Goal: Browse casually

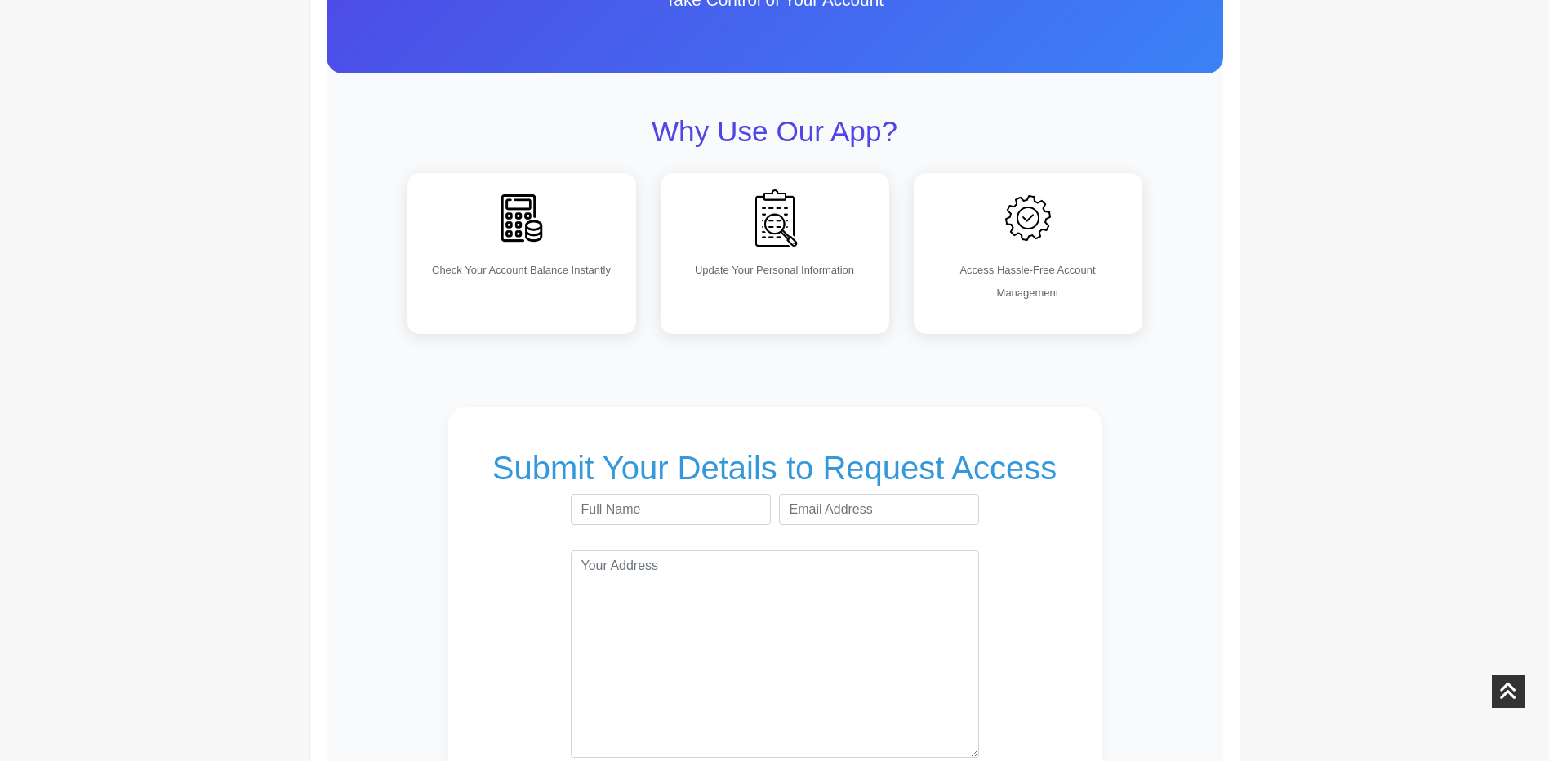
scroll to position [408, 0]
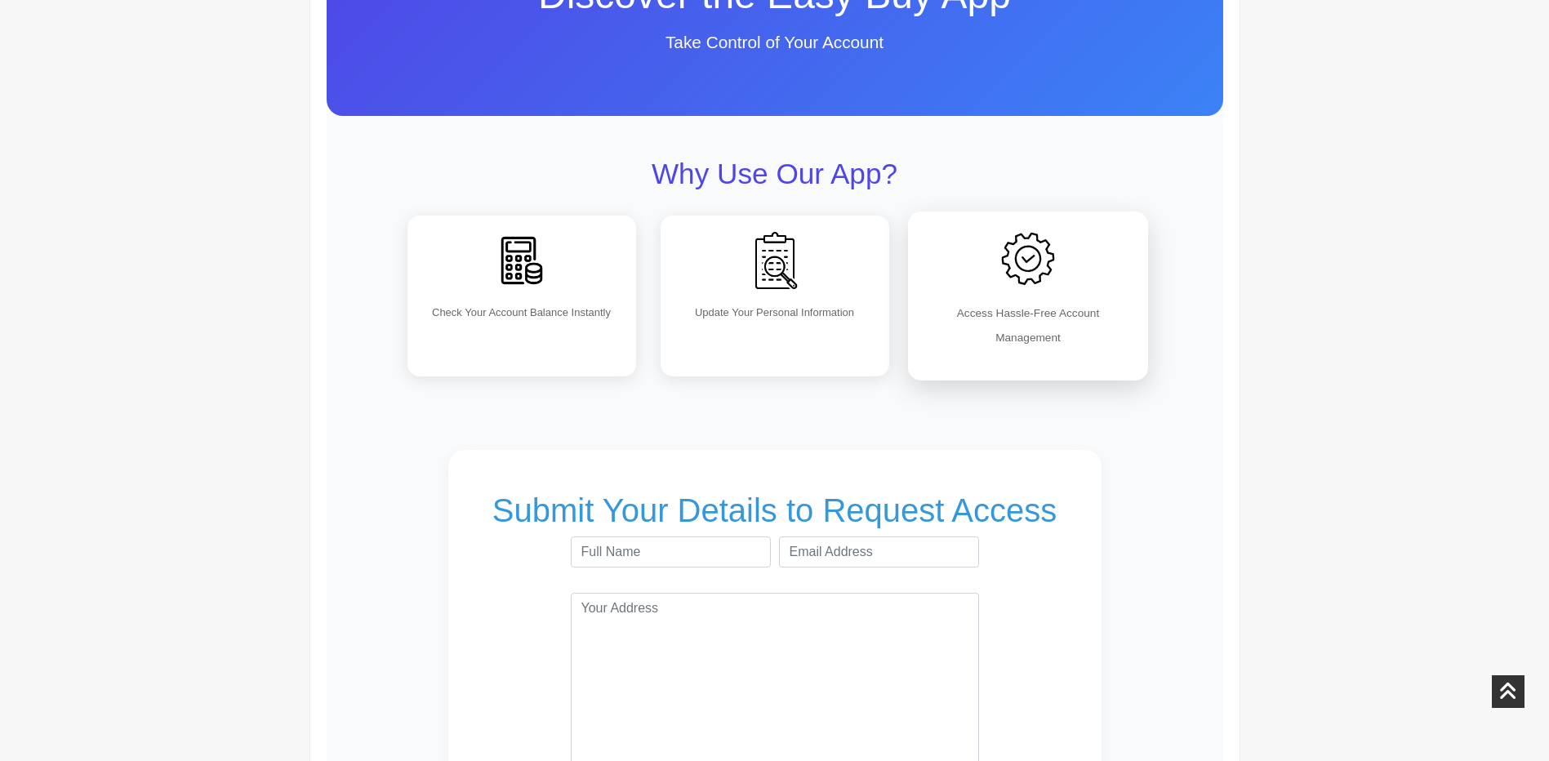
click at [1008, 315] on p "Access Hassle-Free Account Management" at bounding box center [1028, 325] width 206 height 48
click at [1021, 256] on img at bounding box center [1028, 259] width 72 height 72
click at [531, 260] on img at bounding box center [522, 259] width 72 height 72
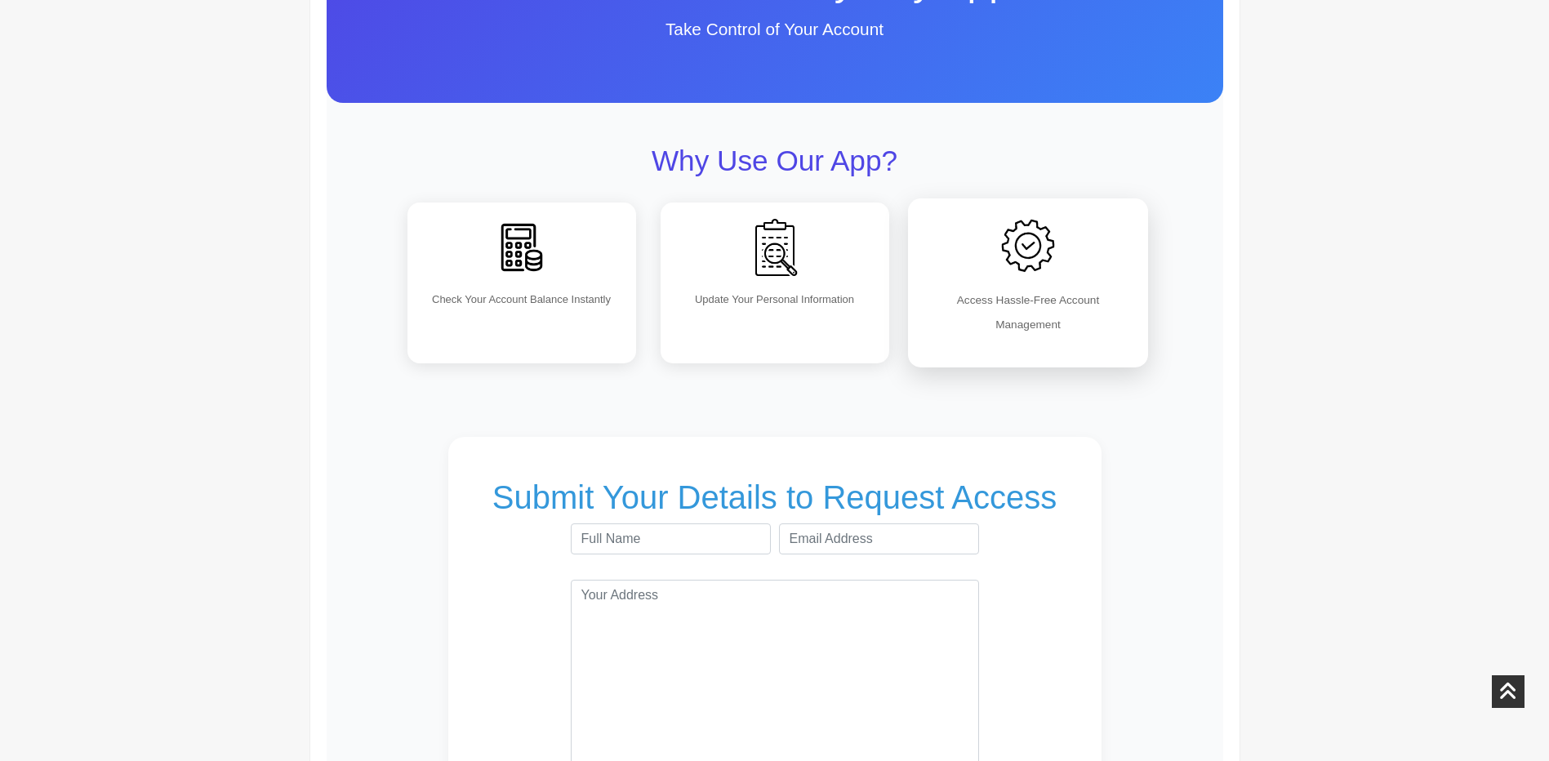
scroll to position [327, 0]
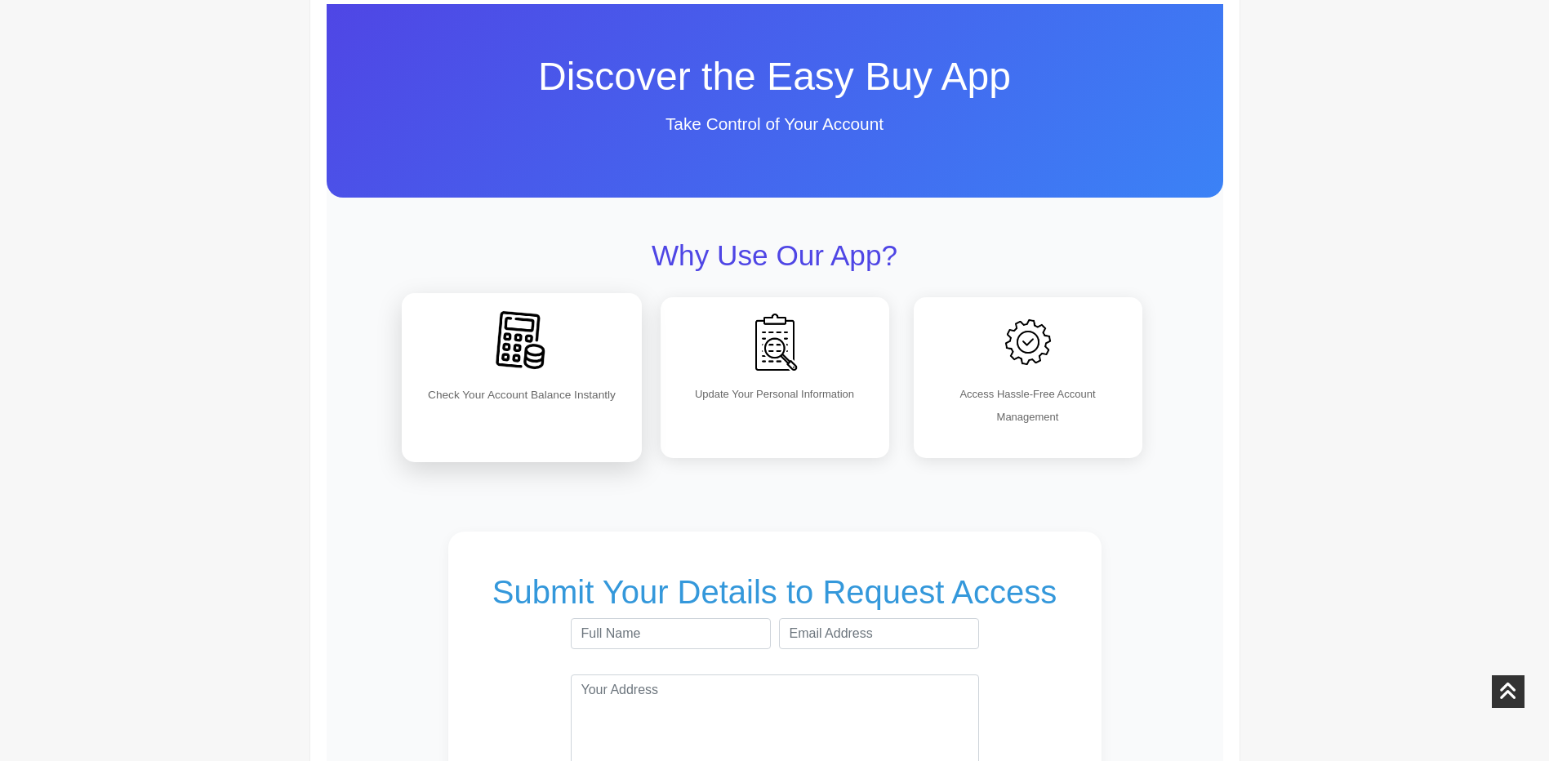
click at [598, 416] on div "Check Your Account Balance Instantly" at bounding box center [522, 377] width 240 height 169
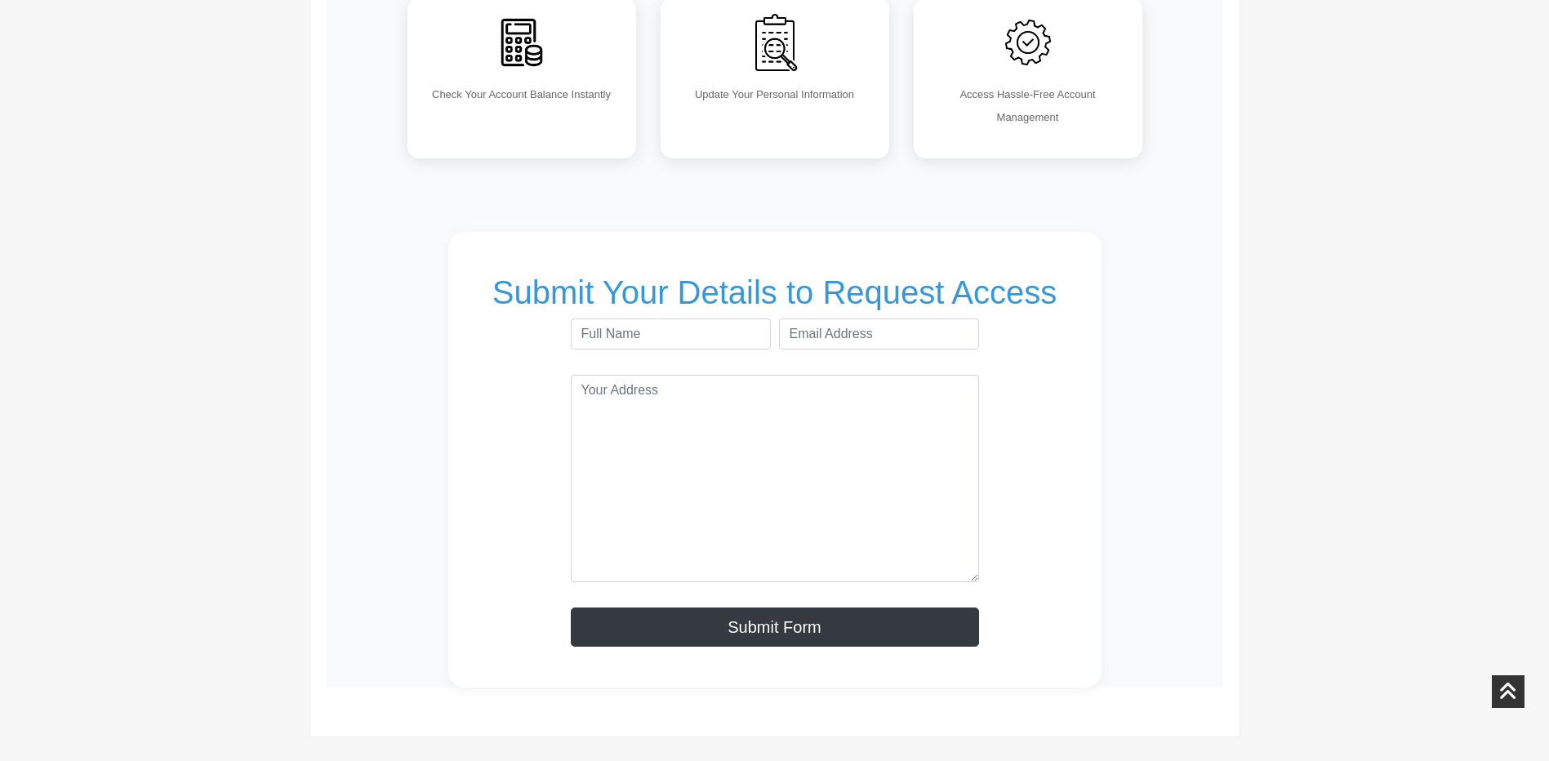
scroll to position [653, 0]
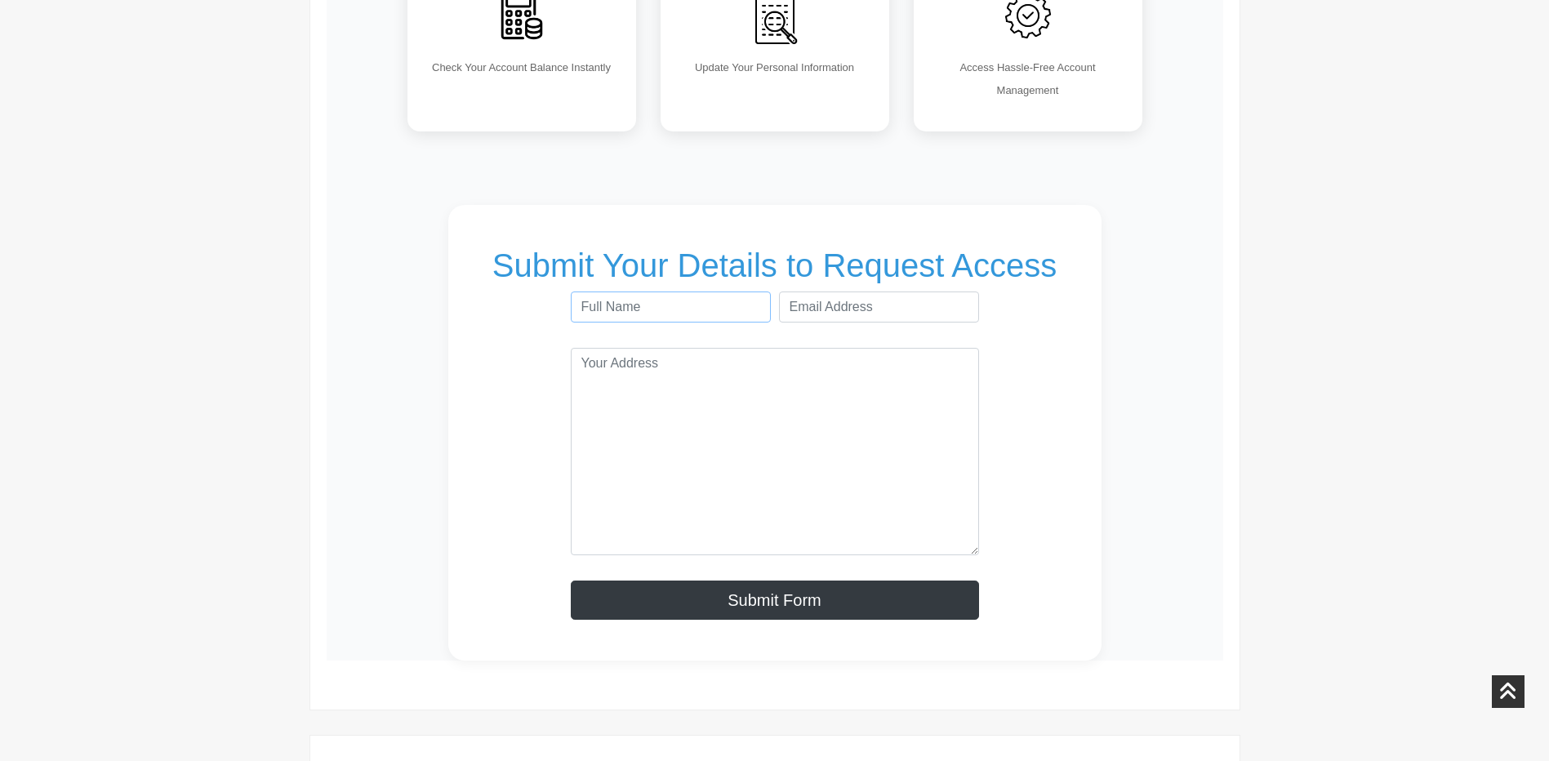
click at [706, 306] on input "text" at bounding box center [671, 306] width 200 height 31
type input "bod"
type input "stewovriddz1989@outlook.co.uk"
click at [677, 291] on input "bod" at bounding box center [671, 306] width 200 height 31
type input "b"
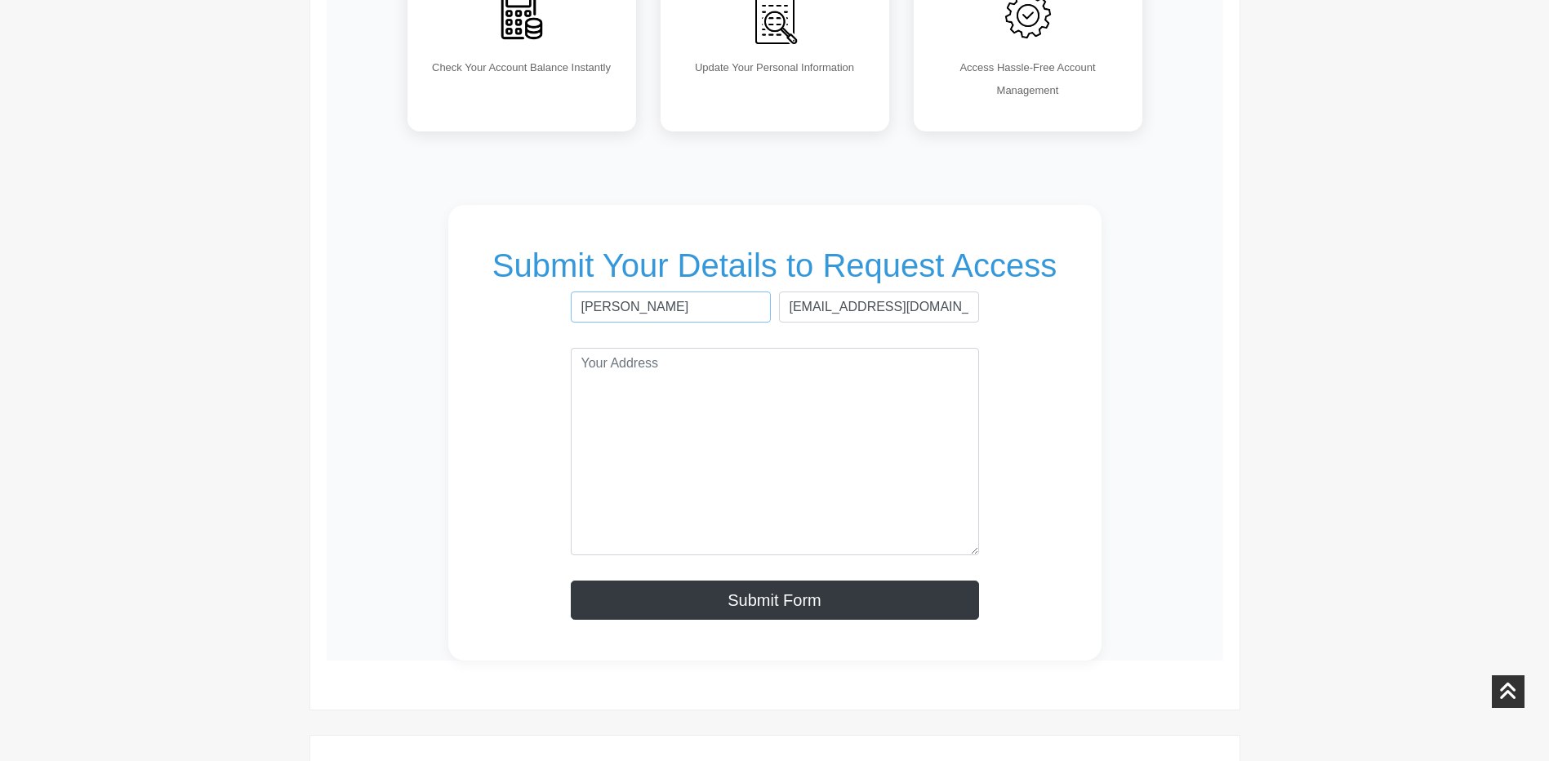
type input "staurt cooper"
click at [1091, 423] on section "Submit Your Details to Request Access staurt cooper stewovriddz1989@outlook.co.…" at bounding box center [774, 433] width 653 height 456
click at [837, 448] on textarea at bounding box center [775, 451] width 408 height 207
type textarea "23 Ormsby Road"
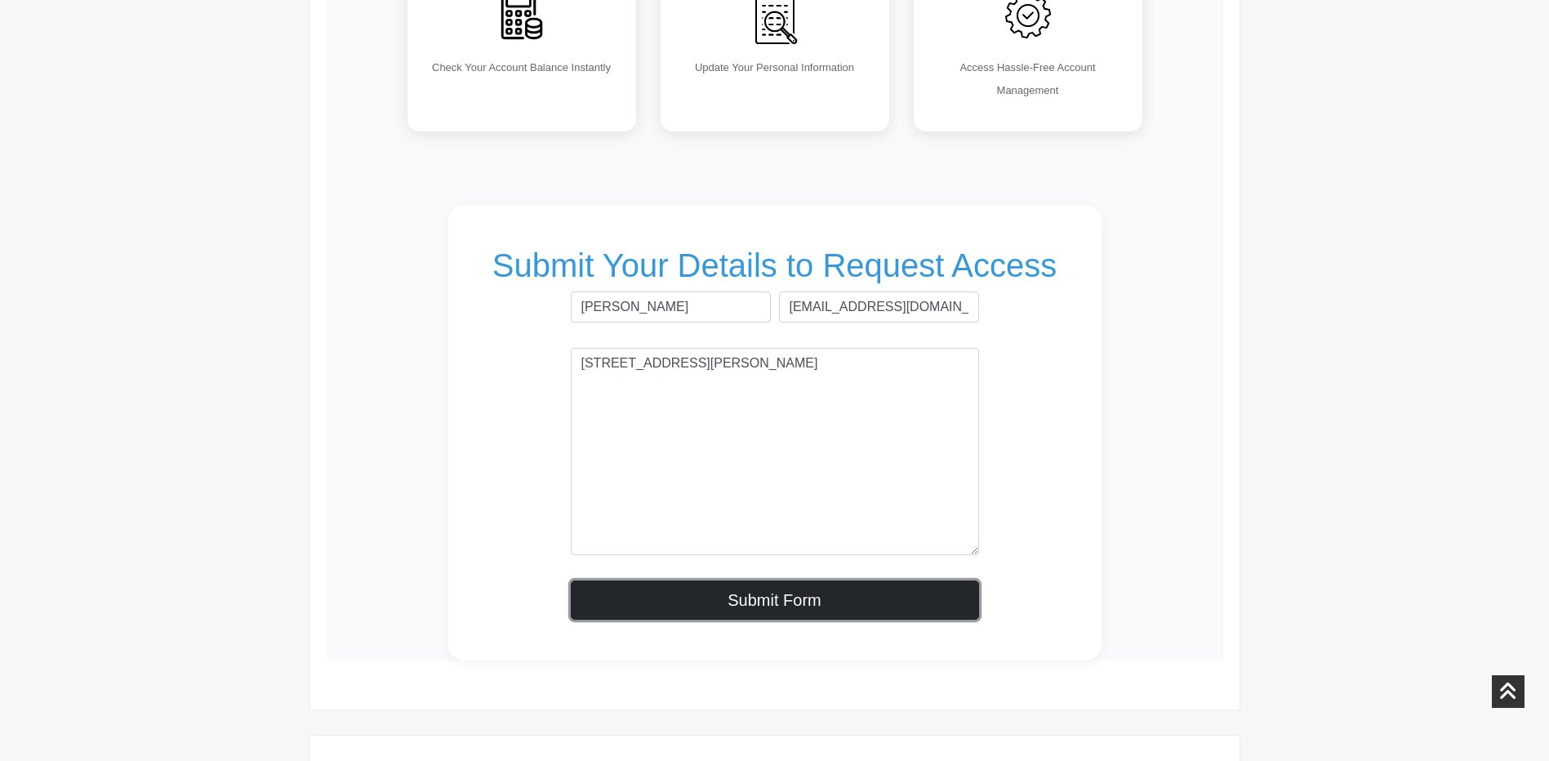
click at [743, 606] on button "Submit Form" at bounding box center [775, 600] width 408 height 39
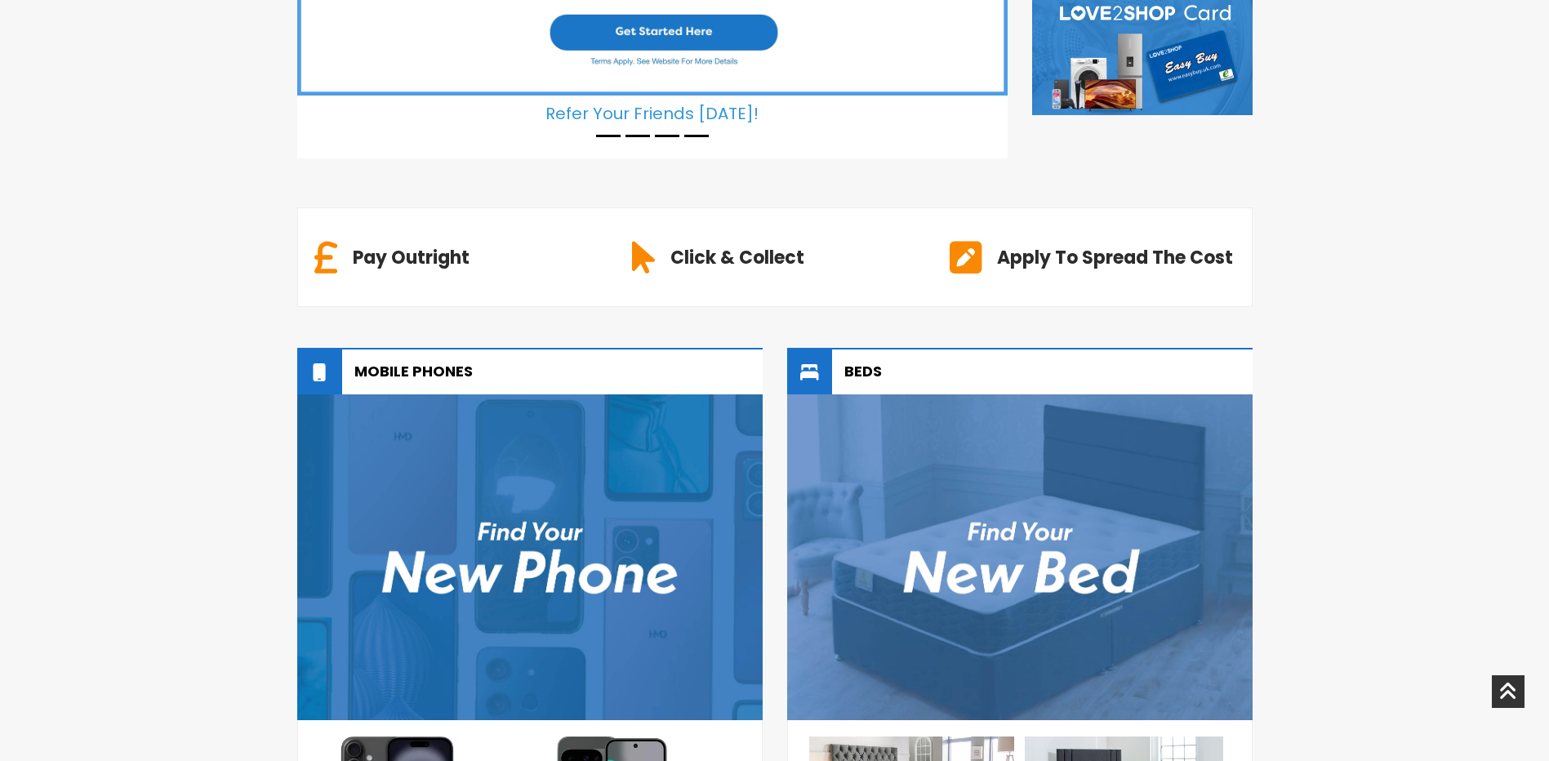
scroll to position [572, 0]
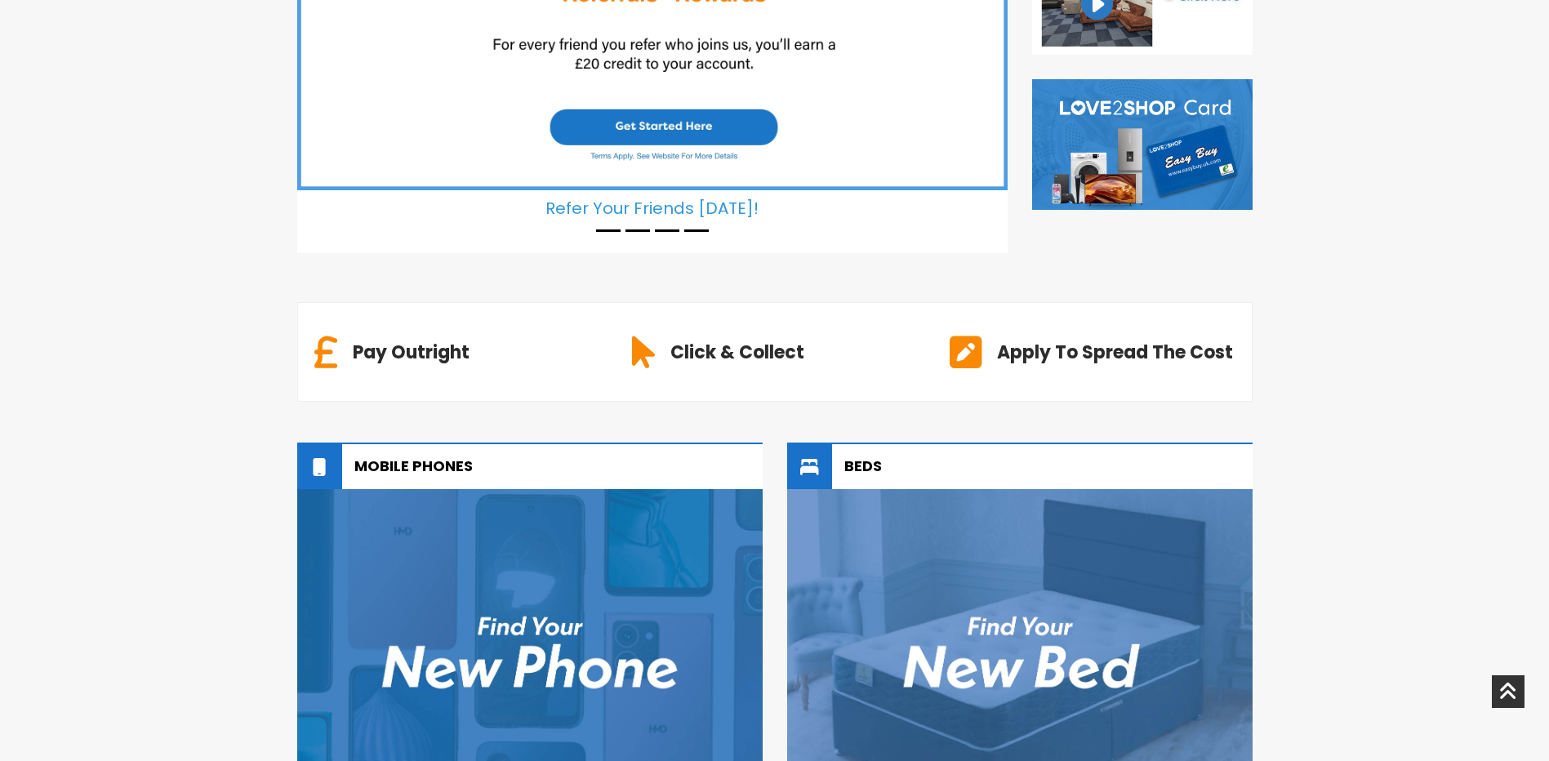
click at [326, 461] on icon at bounding box center [319, 466] width 45 height 45
click at [546, 469] on h2 "Mobile Phones" at bounding box center [529, 466] width 465 height 45
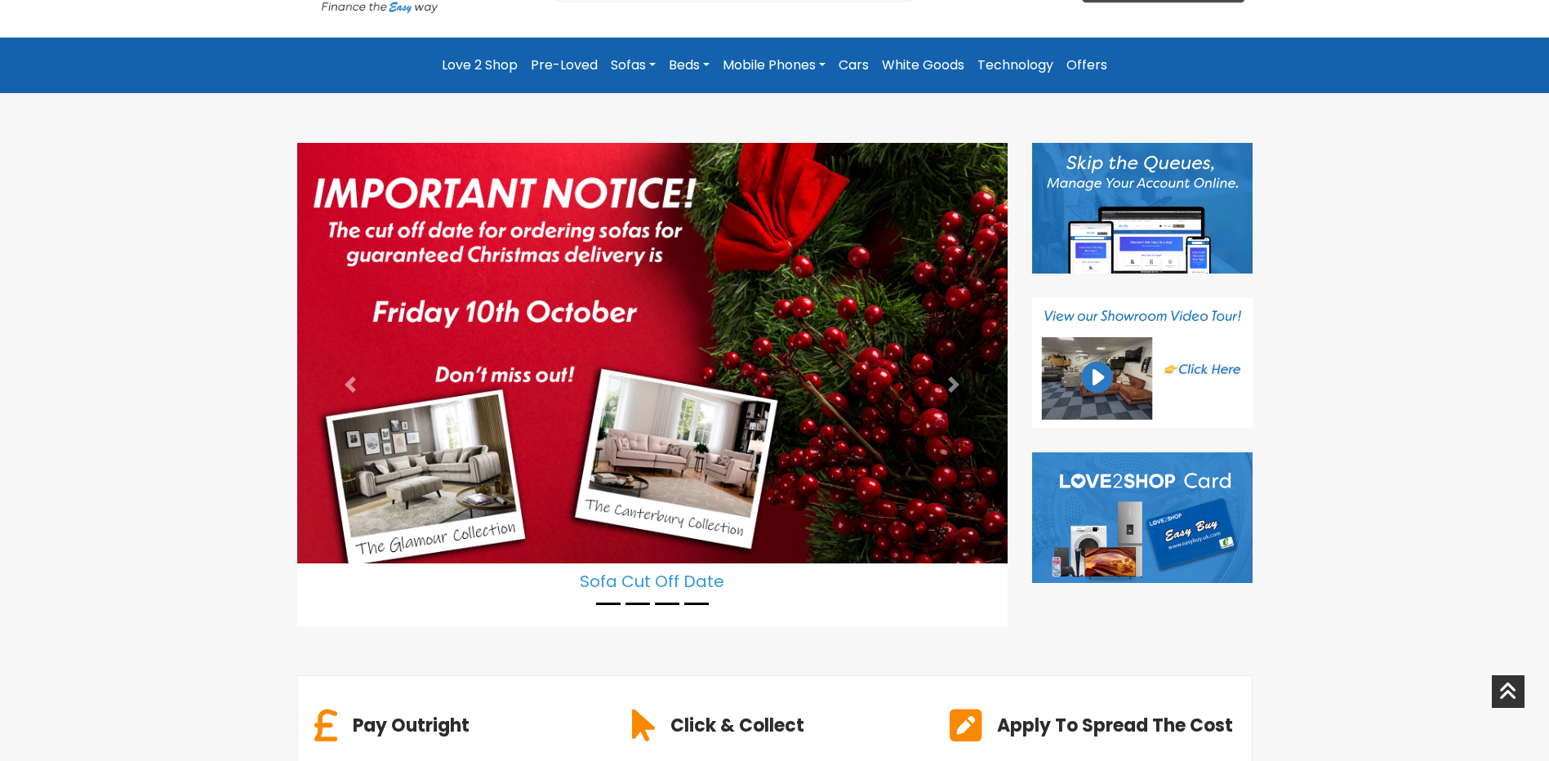
scroll to position [0, 0]
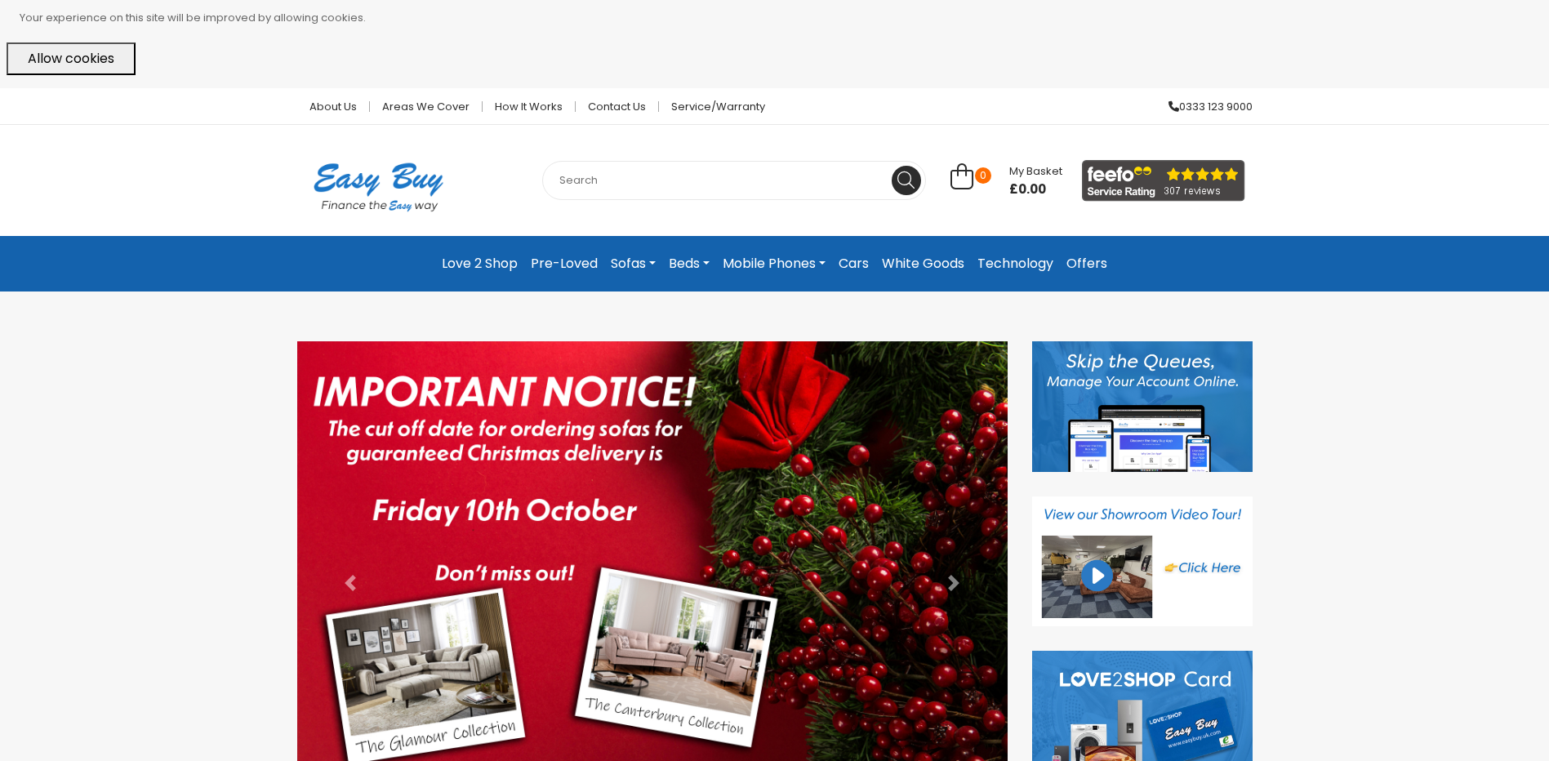
click at [1097, 263] on link "Offers" at bounding box center [1087, 263] width 54 height 29
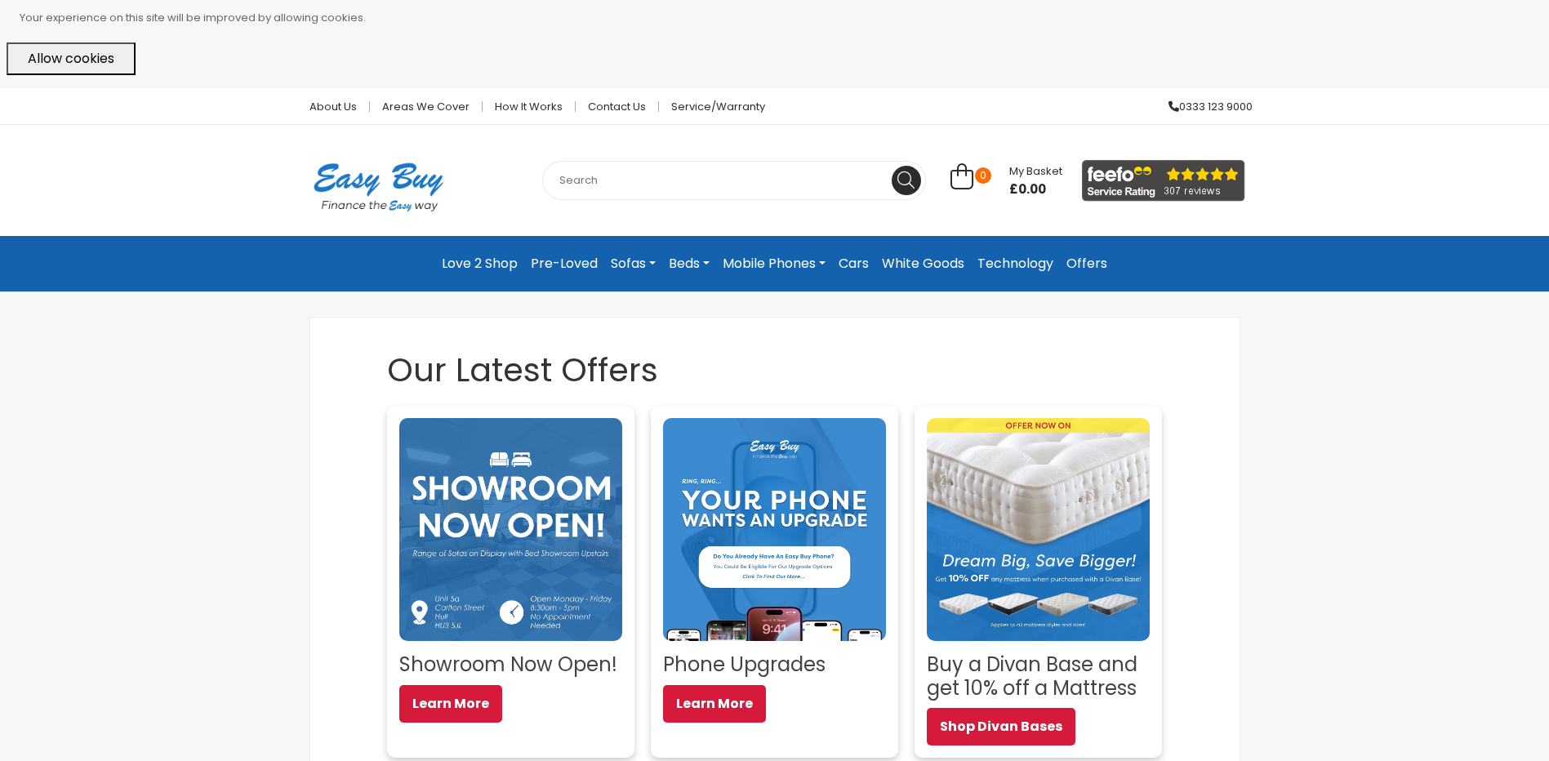
click at [509, 269] on link "Love 2 Shop" at bounding box center [479, 263] width 89 height 29
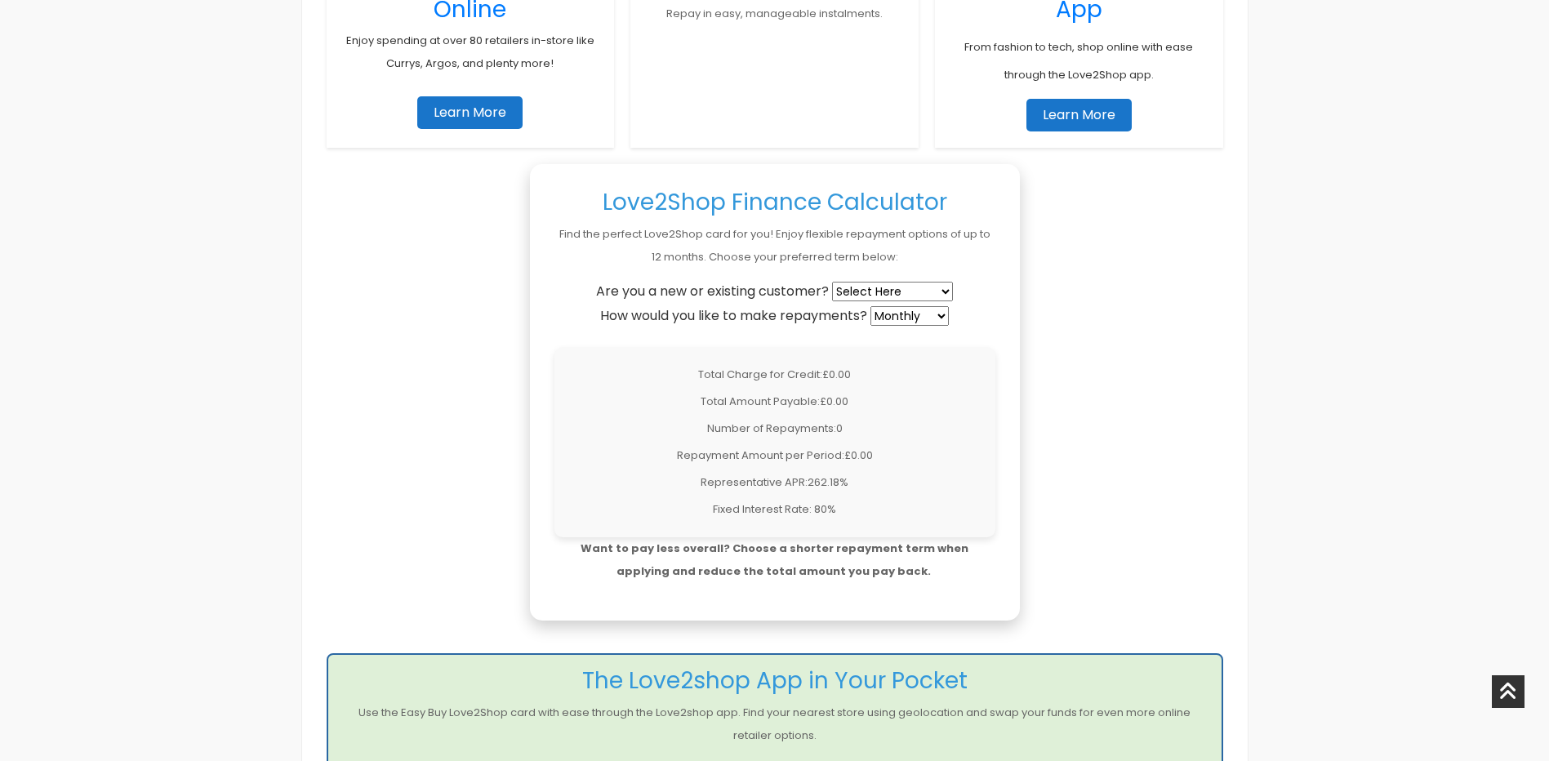
scroll to position [1225, 0]
click at [906, 294] on select "Select Here New Customer Existing Customer" at bounding box center [892, 291] width 121 height 20
click at [947, 285] on select "Select Here New Customer Existing Customer" at bounding box center [892, 291] width 121 height 20
click at [940, 312] on select "Weekly Fortnightly 4-Weekly Monthly" at bounding box center [909, 315] width 78 height 20
click at [872, 305] on select "Weekly Fortnightly 4-Weekly Monthly" at bounding box center [909, 315] width 78 height 20
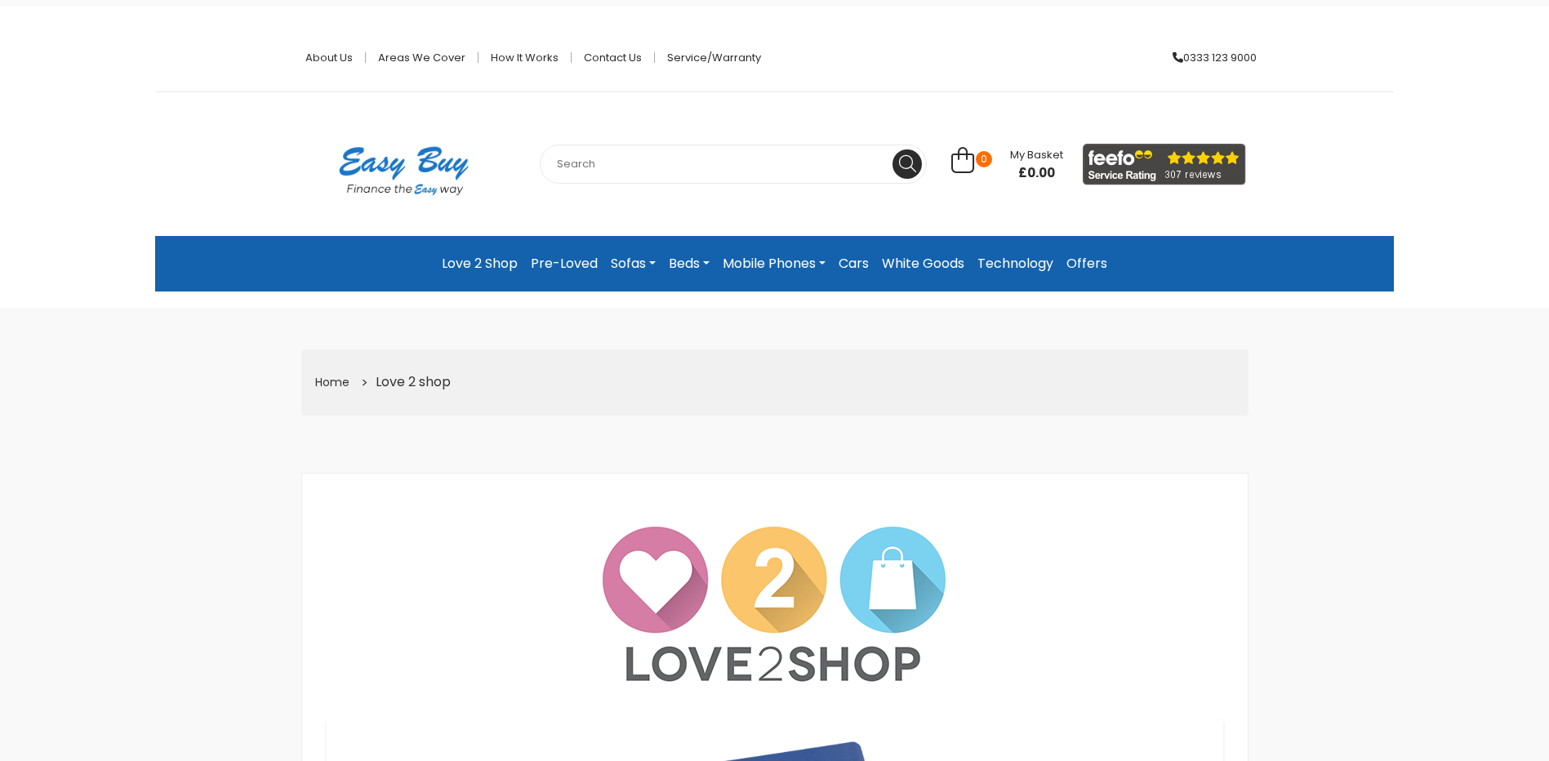
scroll to position [0, 0]
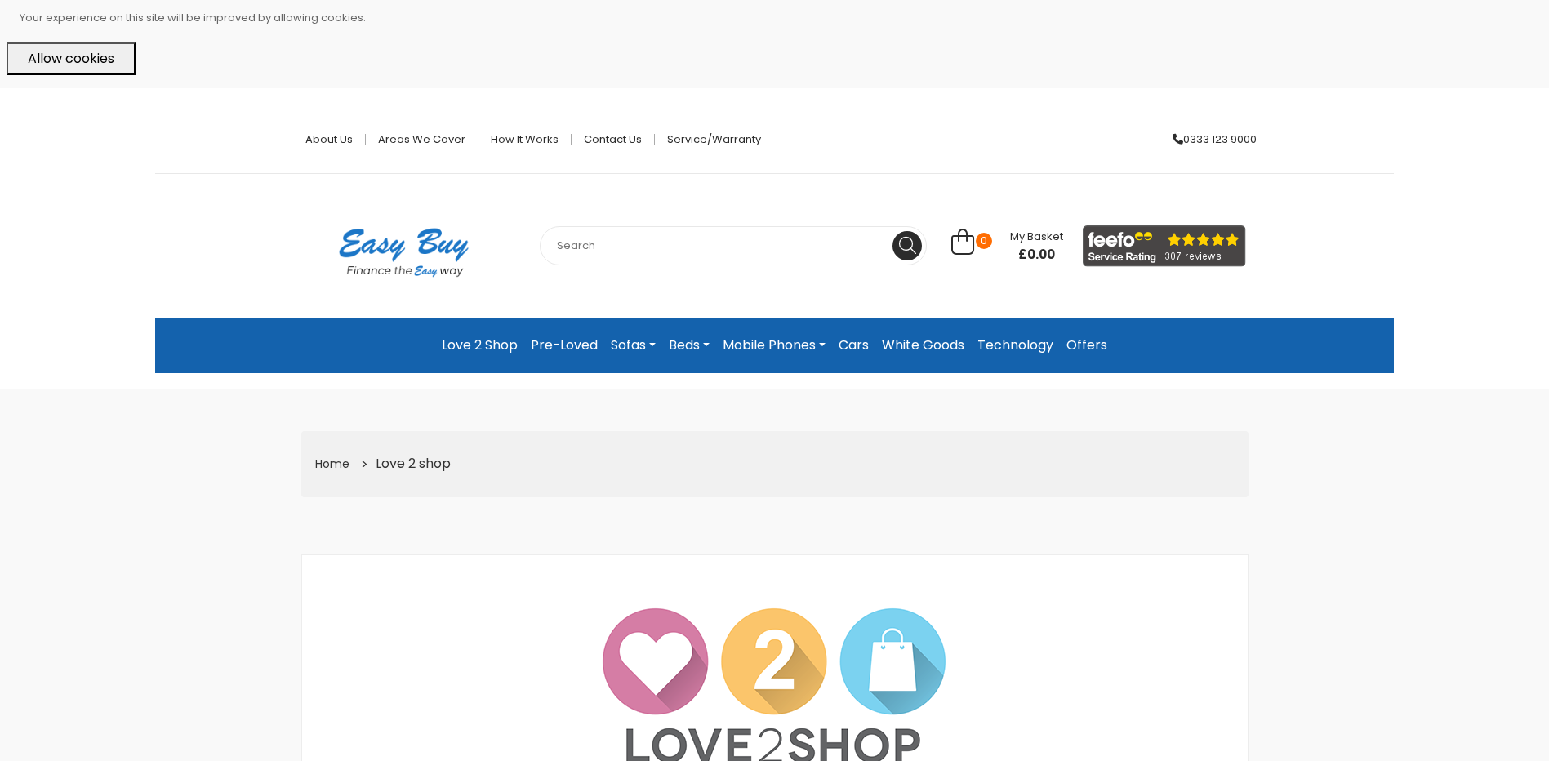
click at [779, 336] on link "Mobile Phones" at bounding box center [774, 345] width 116 height 29
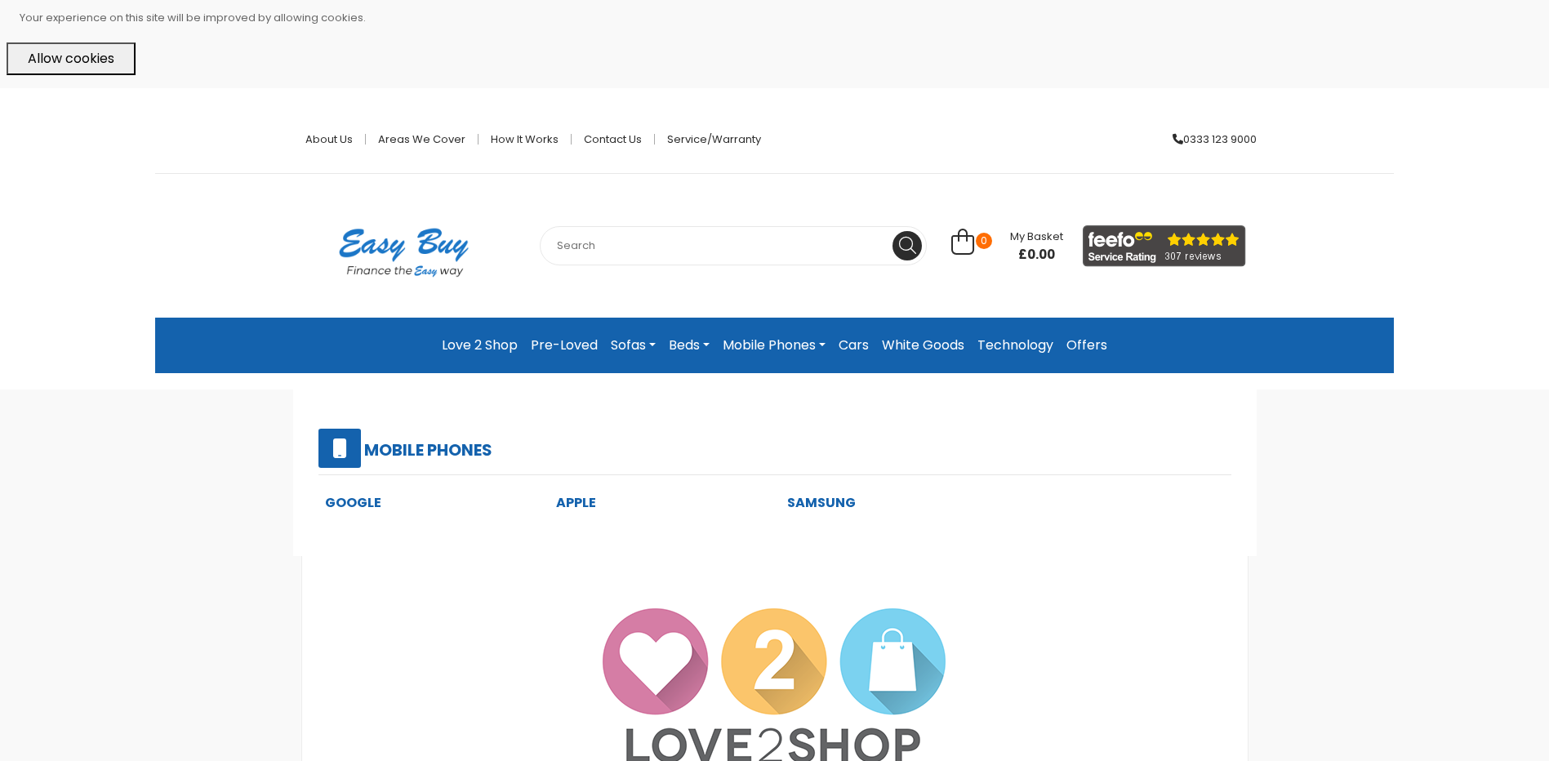
click at [781, 343] on link "Mobile Phones" at bounding box center [774, 345] width 116 height 29
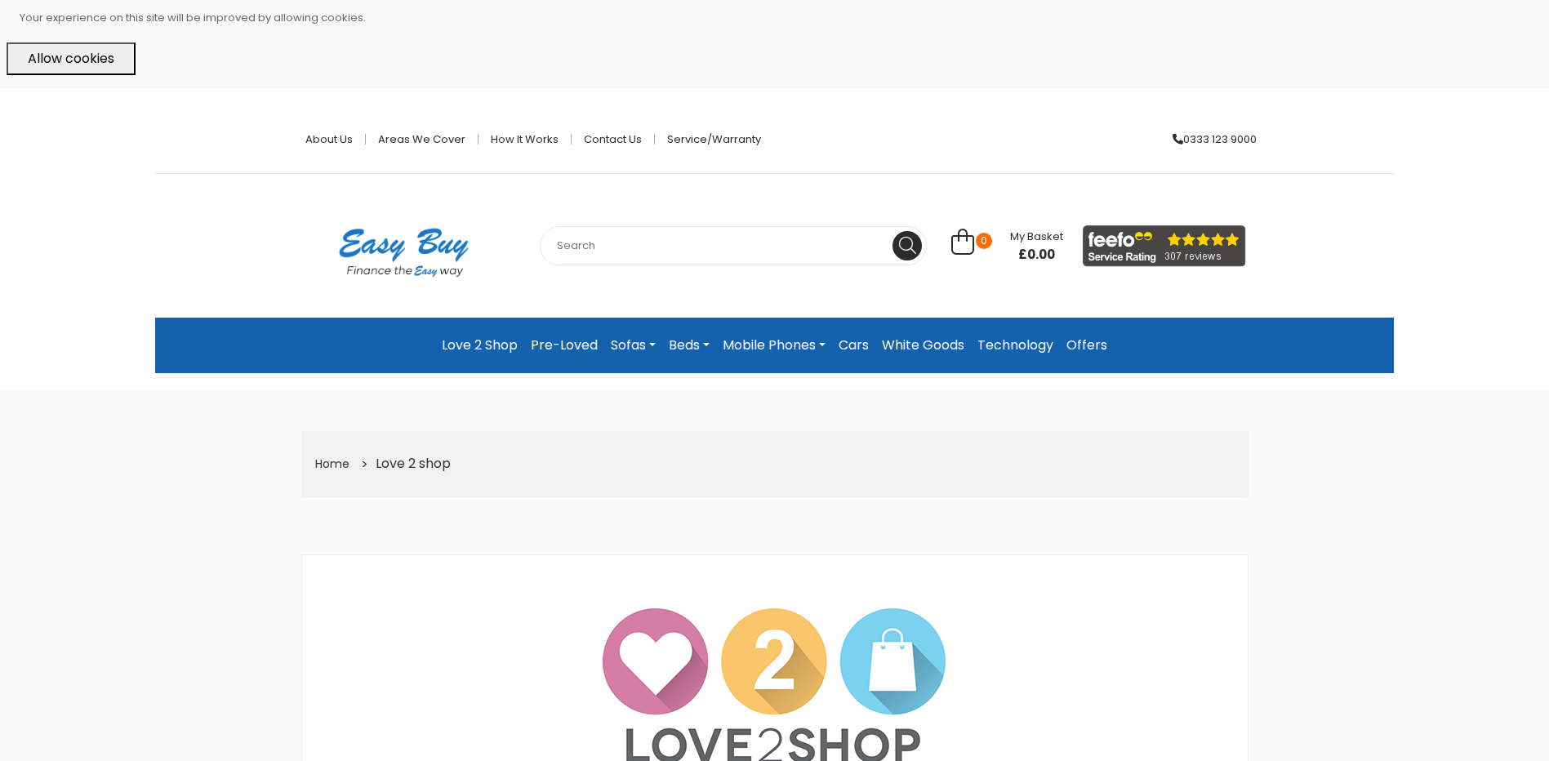
click at [781, 343] on link "Mobile Phones" at bounding box center [774, 345] width 116 height 29
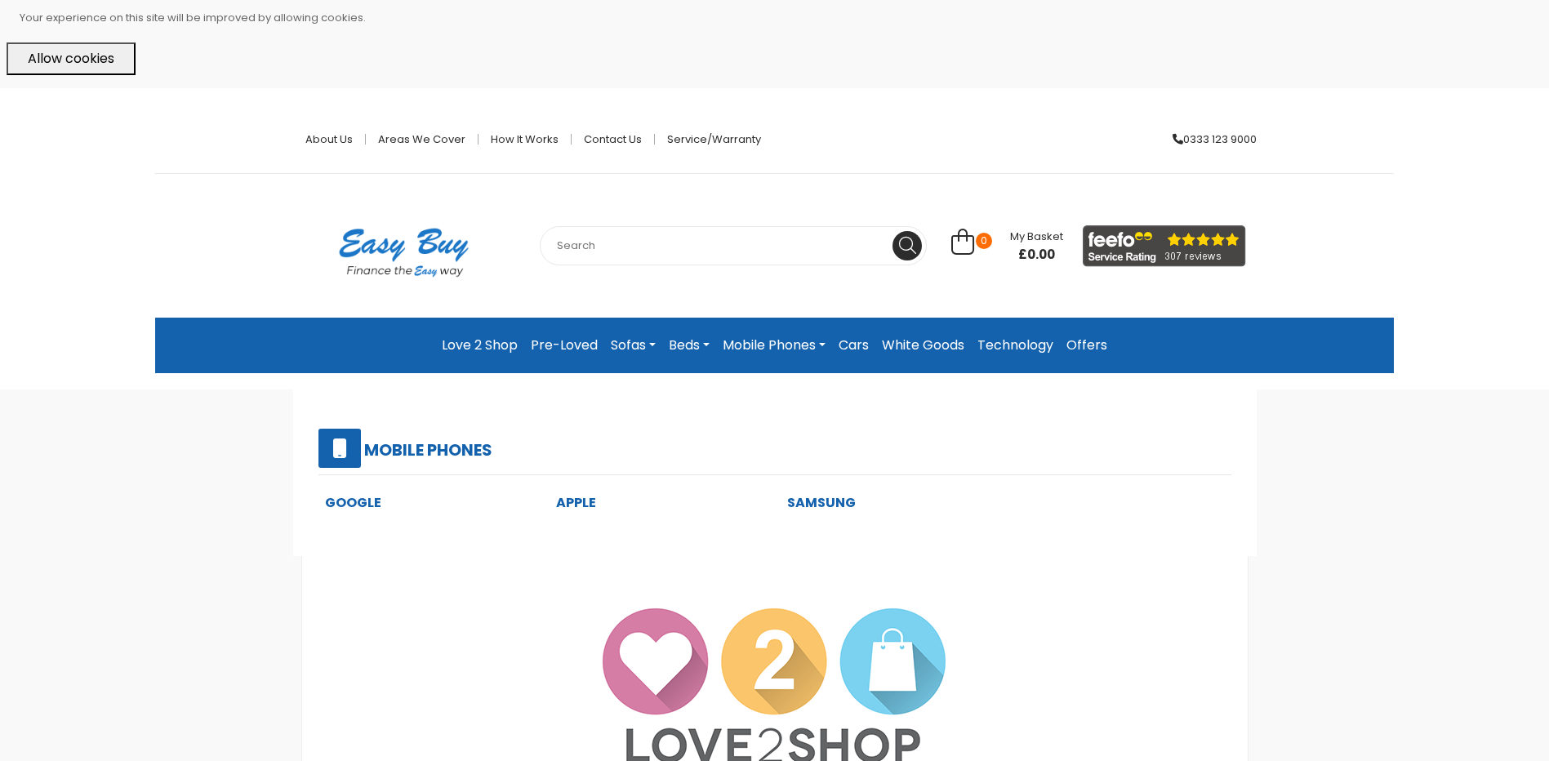
click at [590, 502] on link "Apple" at bounding box center [576, 502] width 40 height 19
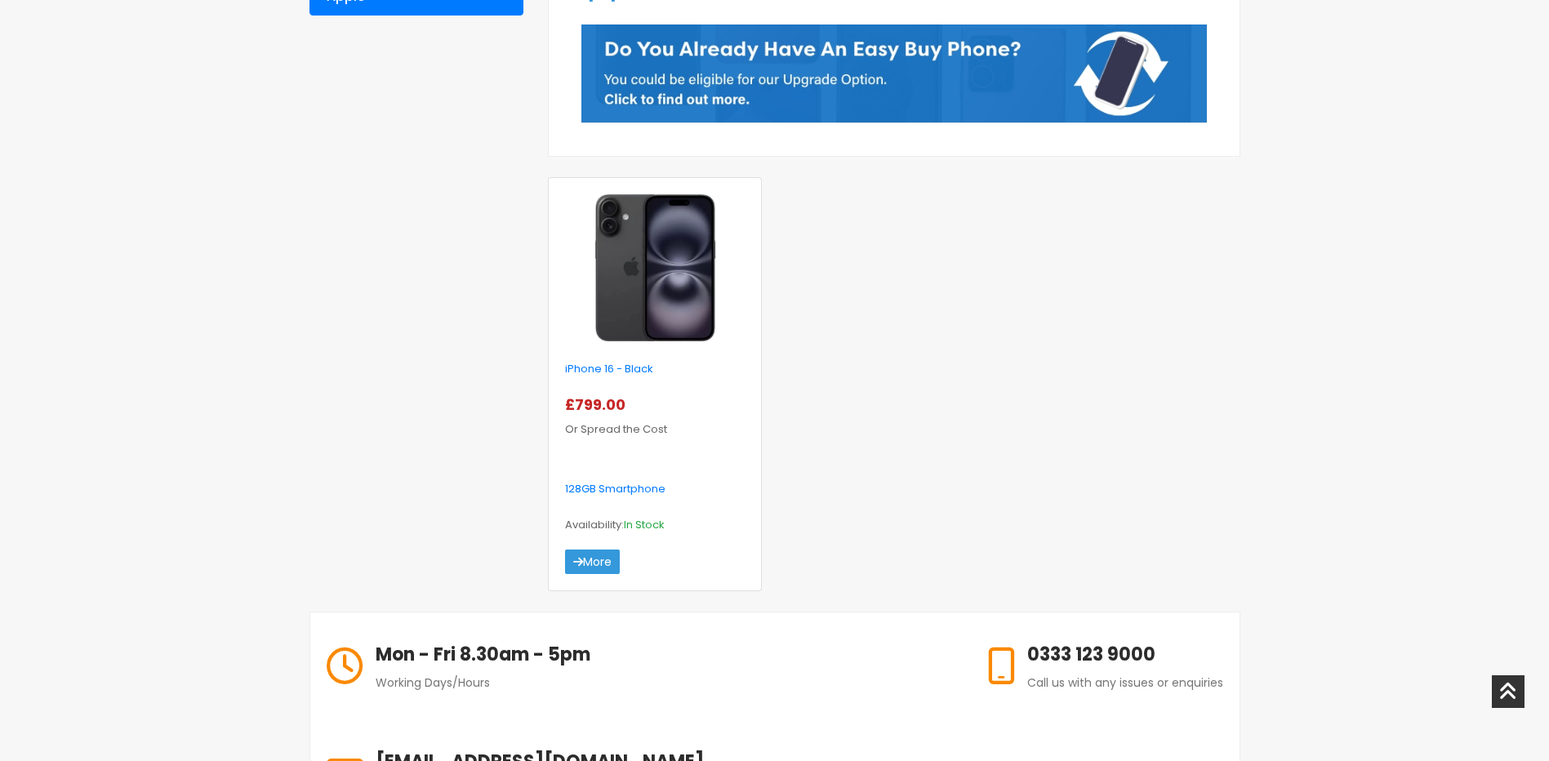
scroll to position [408, 0]
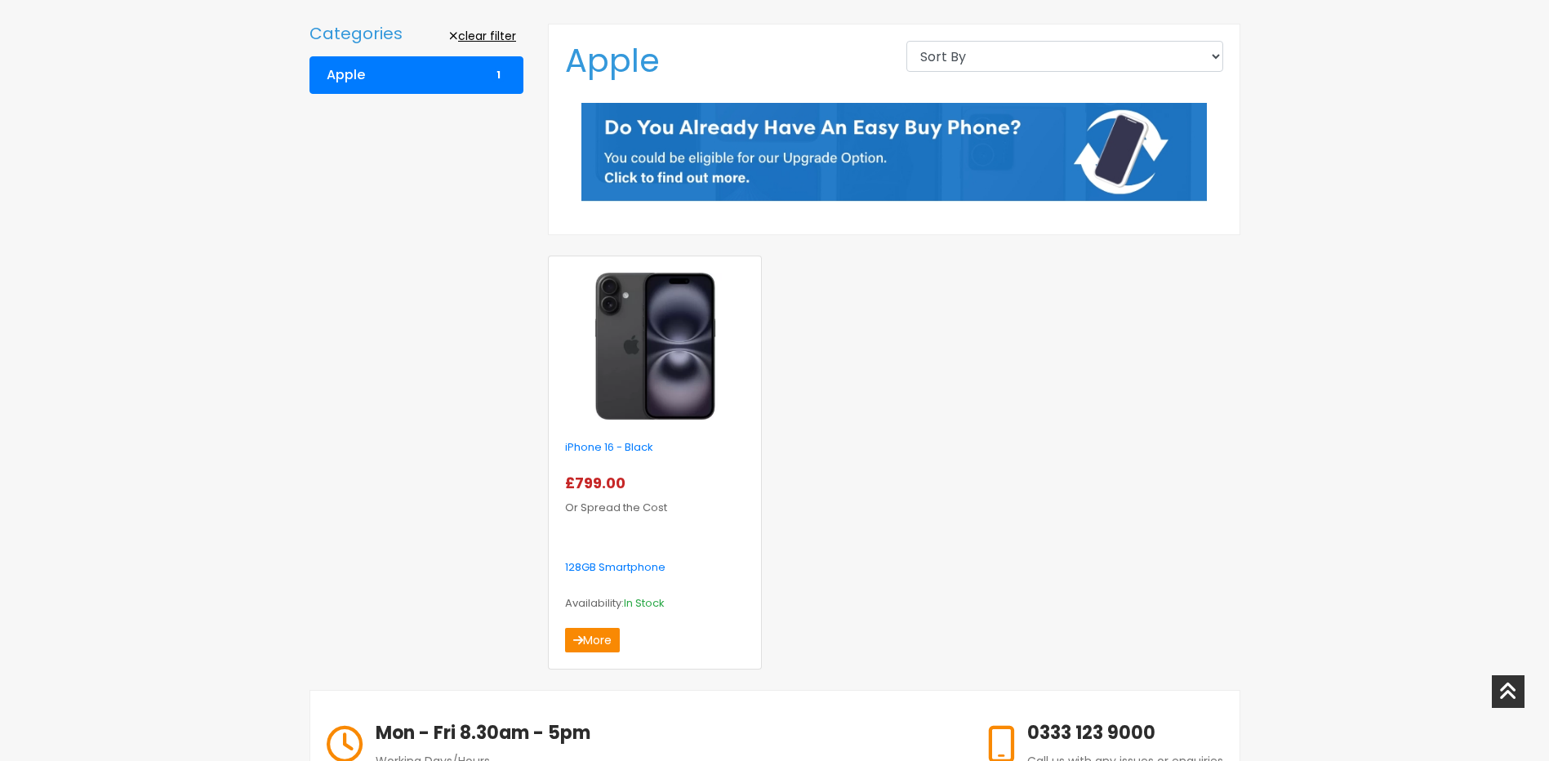
click at [616, 636] on link "More" at bounding box center [592, 640] width 55 height 24
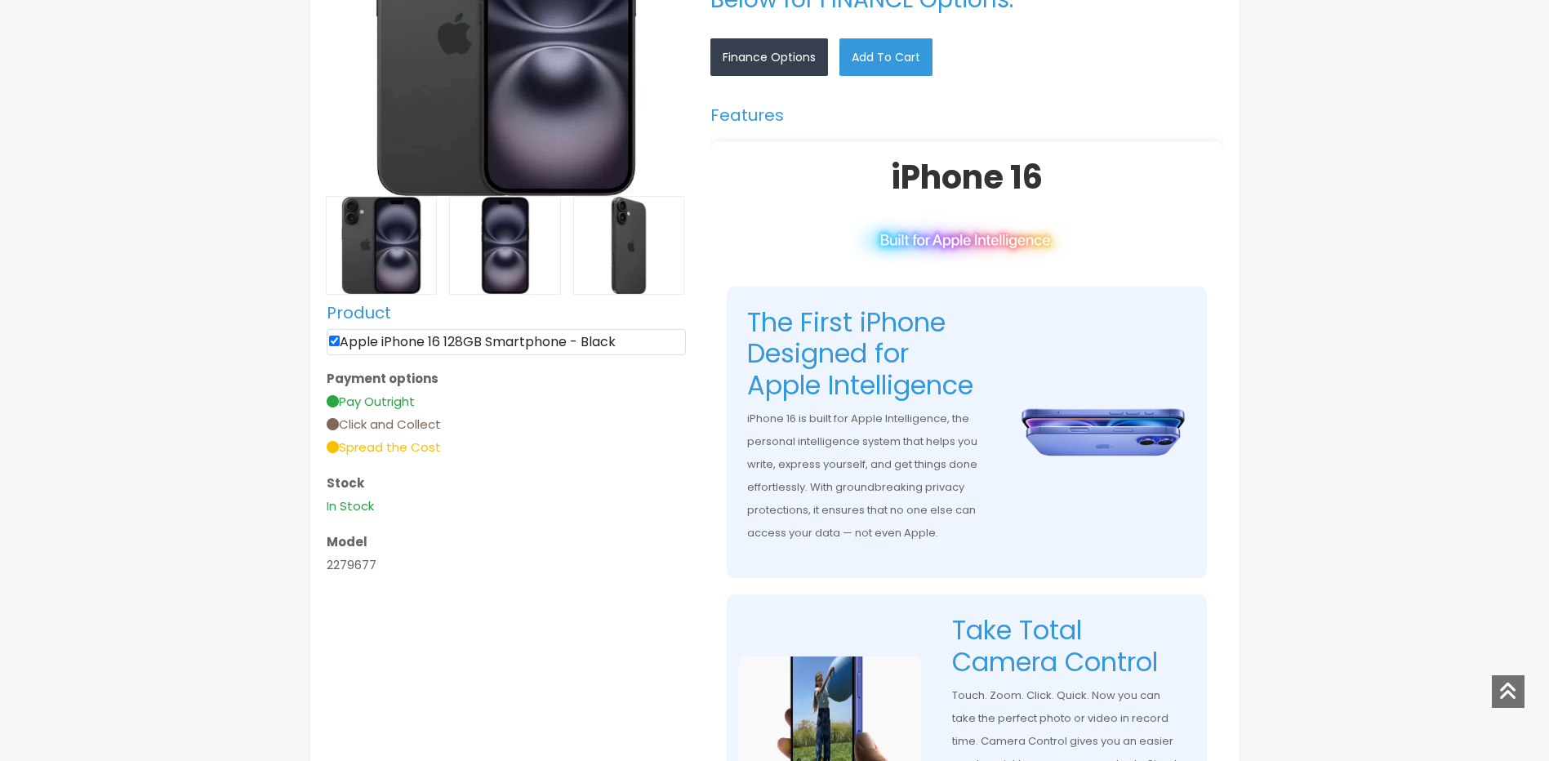
select select "104"
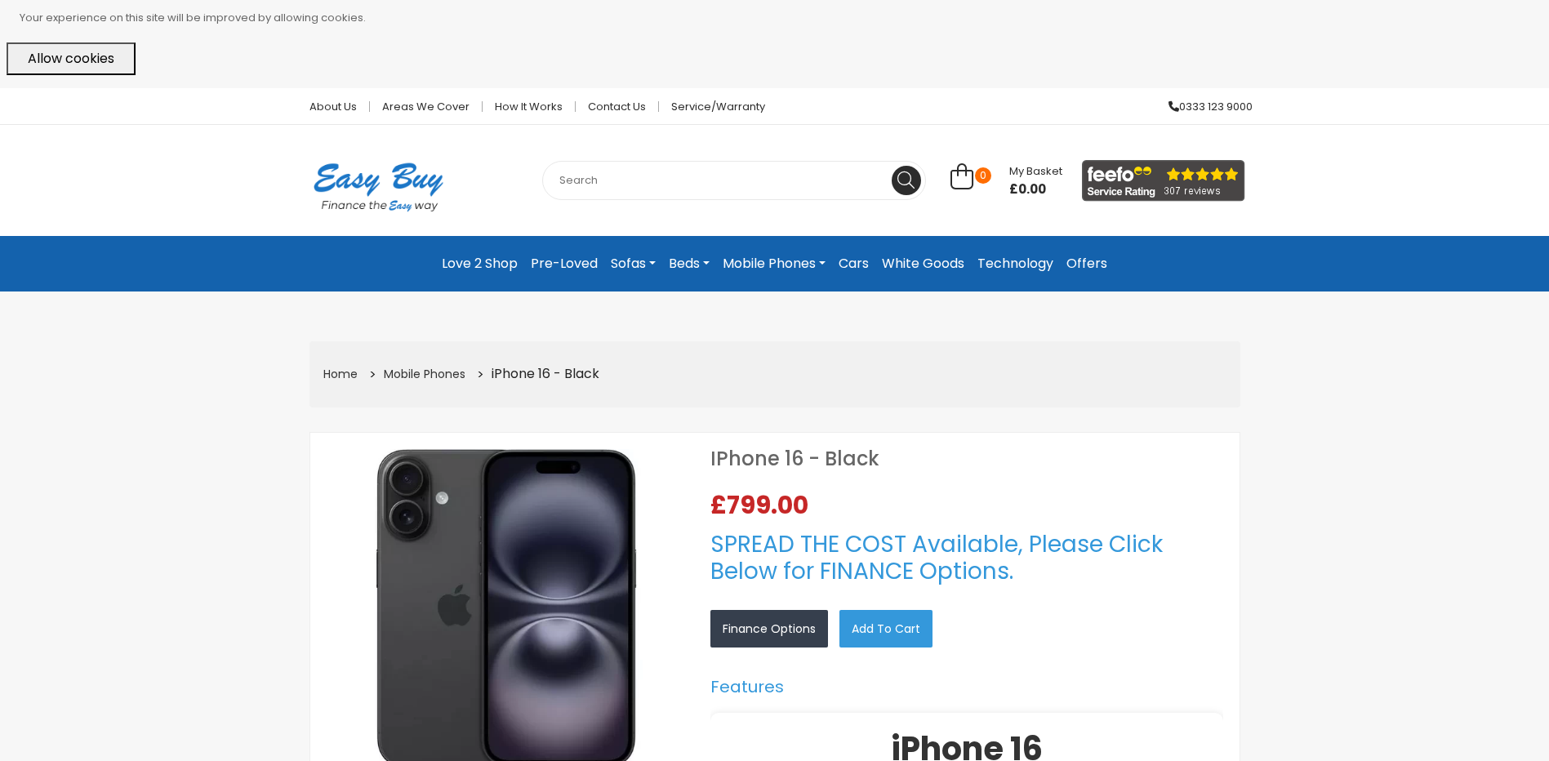
click at [635, 267] on link "Sofas" at bounding box center [633, 263] width 58 height 29
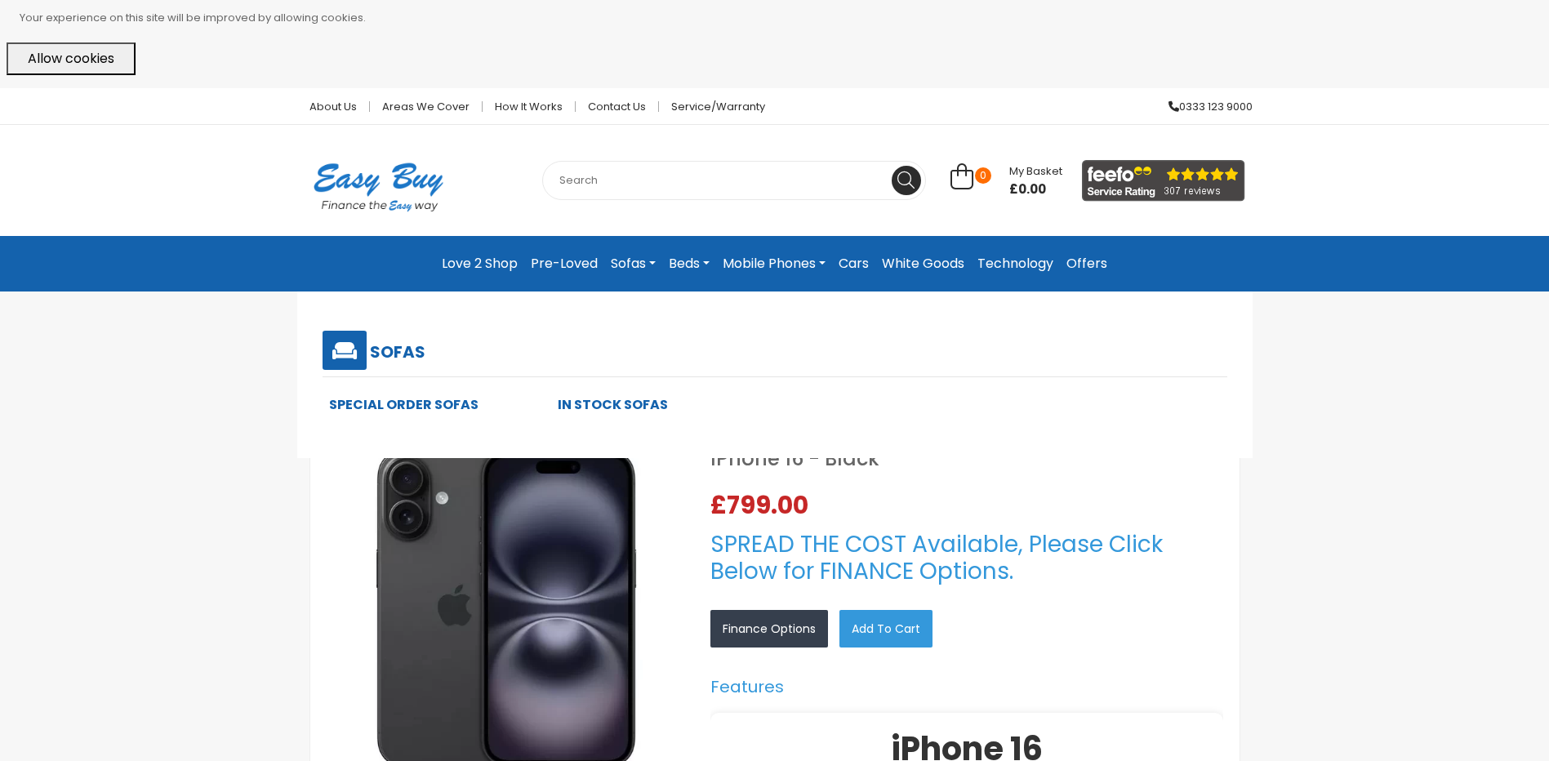
click at [433, 403] on link "Special Order Sofas" at bounding box center [403, 404] width 149 height 19
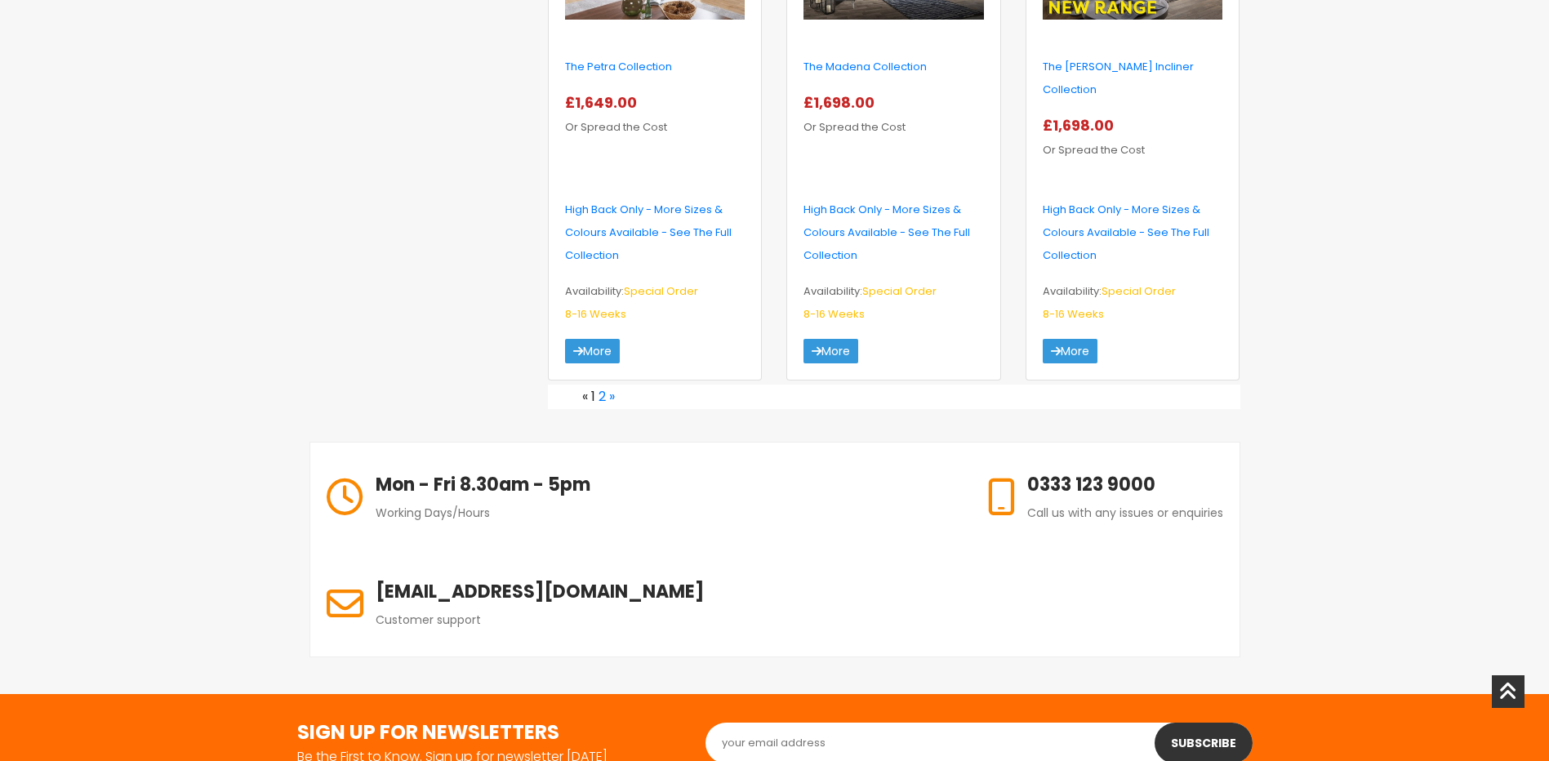
scroll to position [2917, 0]
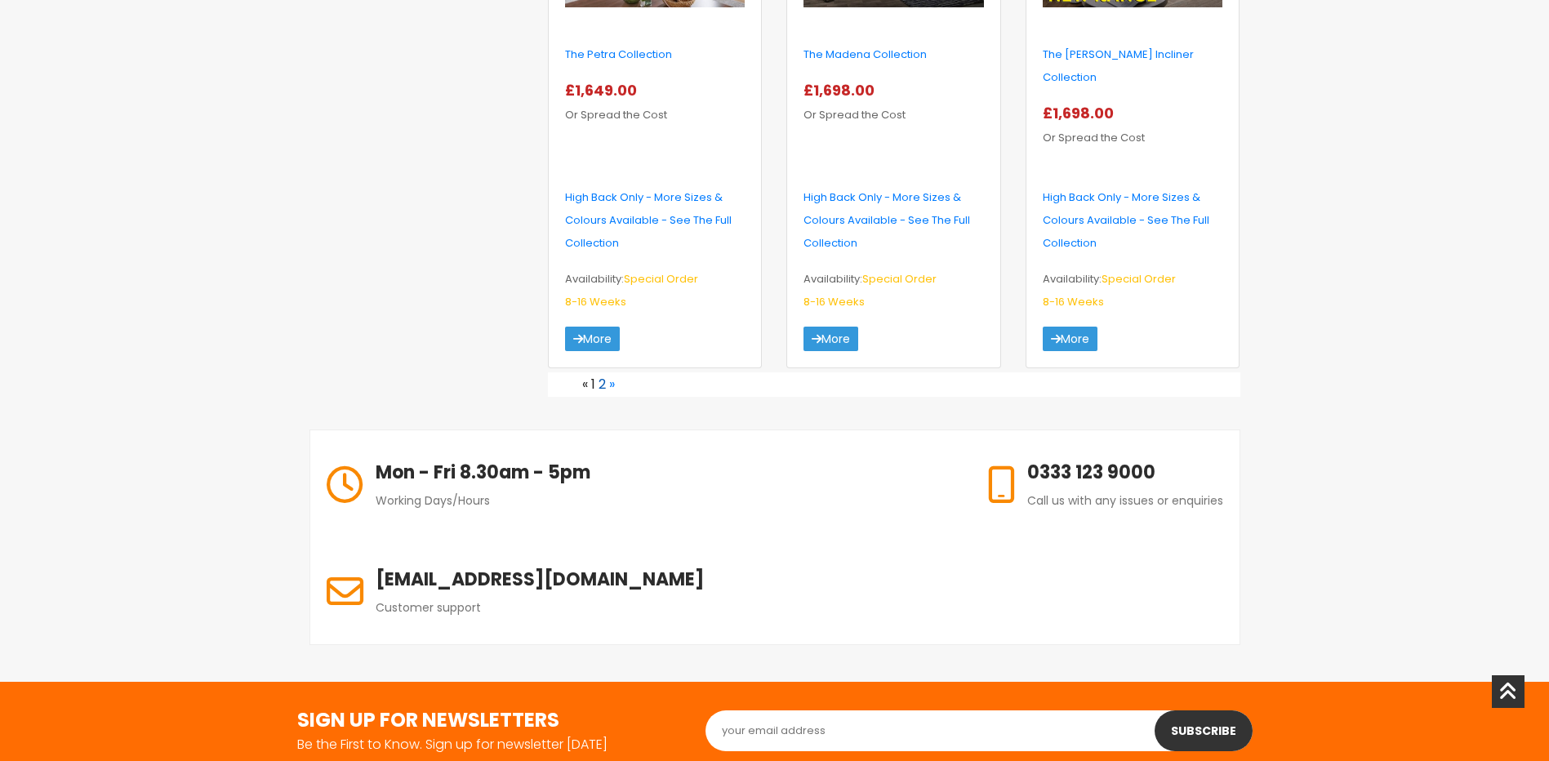
click at [606, 375] on link "2" at bounding box center [601, 384] width 7 height 19
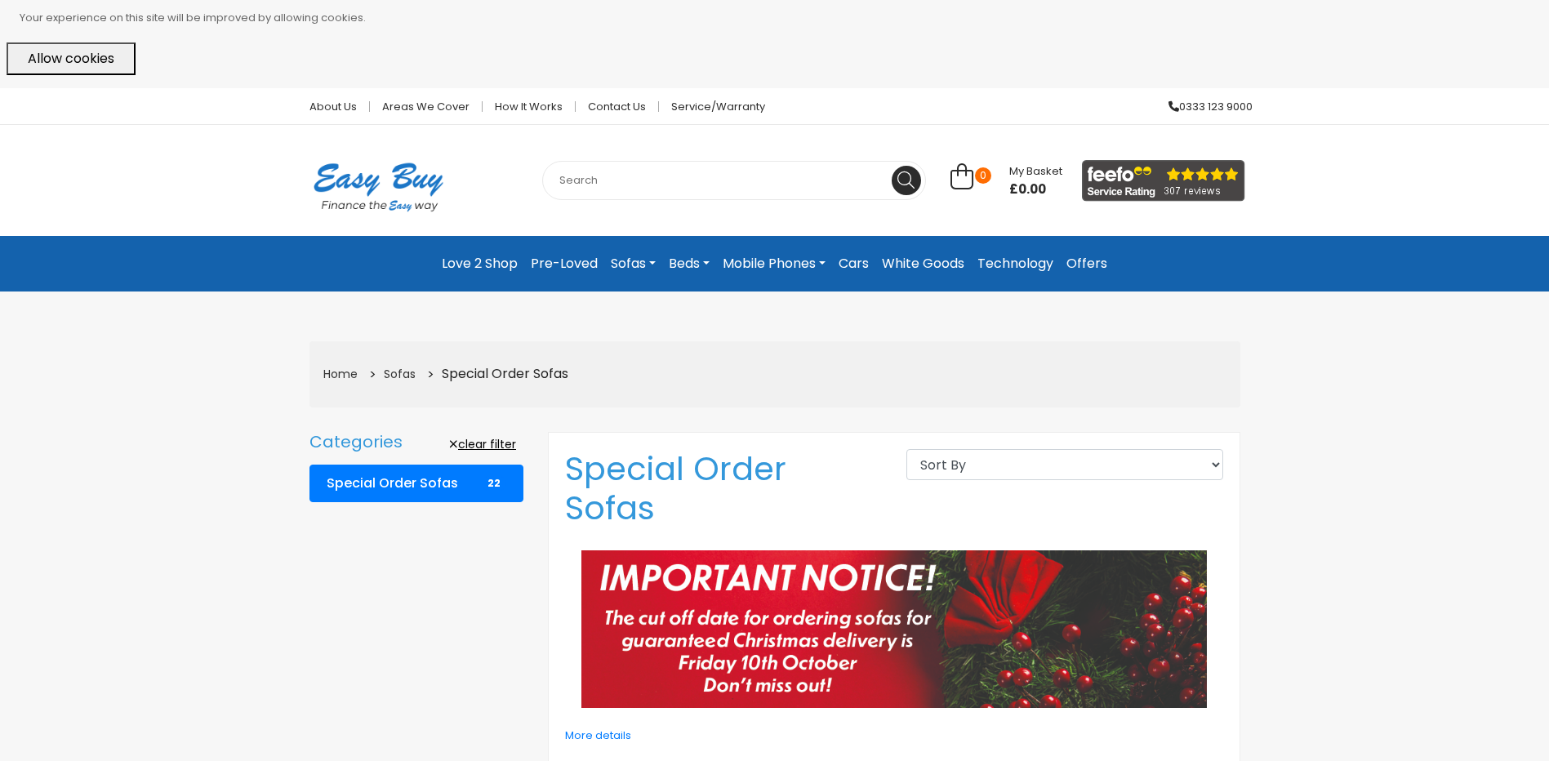
click at [999, 257] on link "Technology" at bounding box center [1015, 263] width 89 height 29
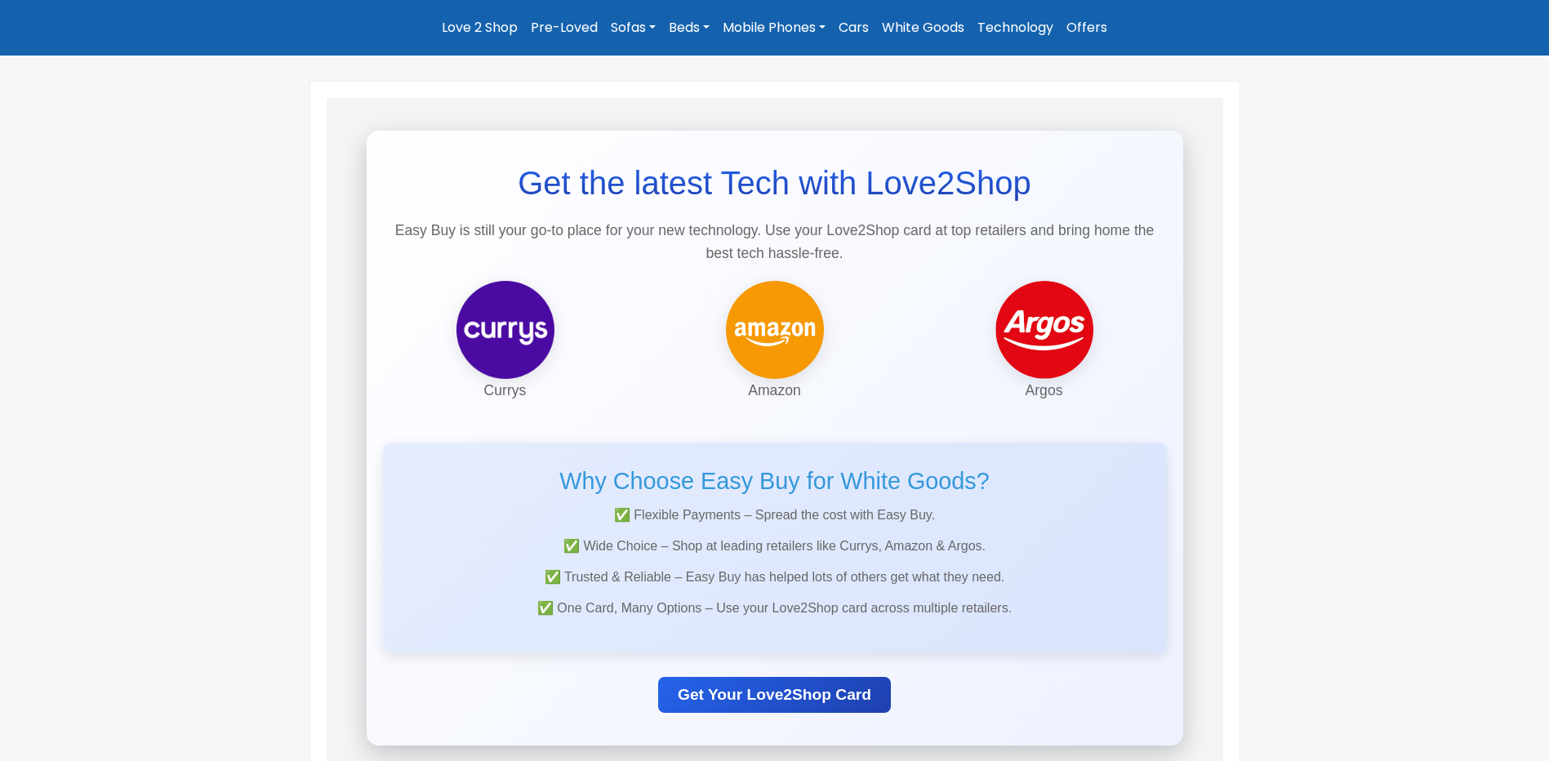
scroll to position [245, 0]
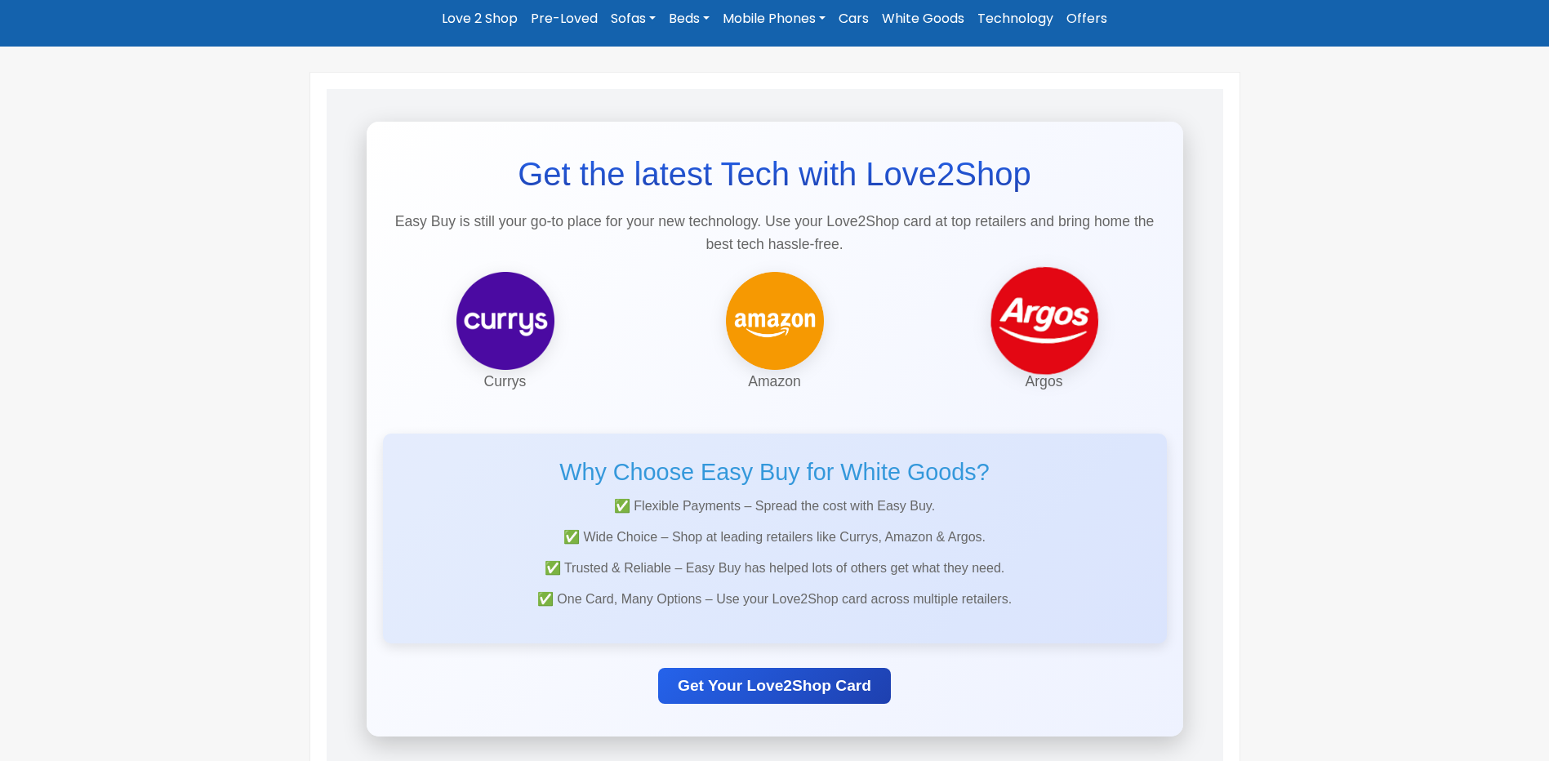
click at [1079, 332] on img at bounding box center [1043, 321] width 113 height 113
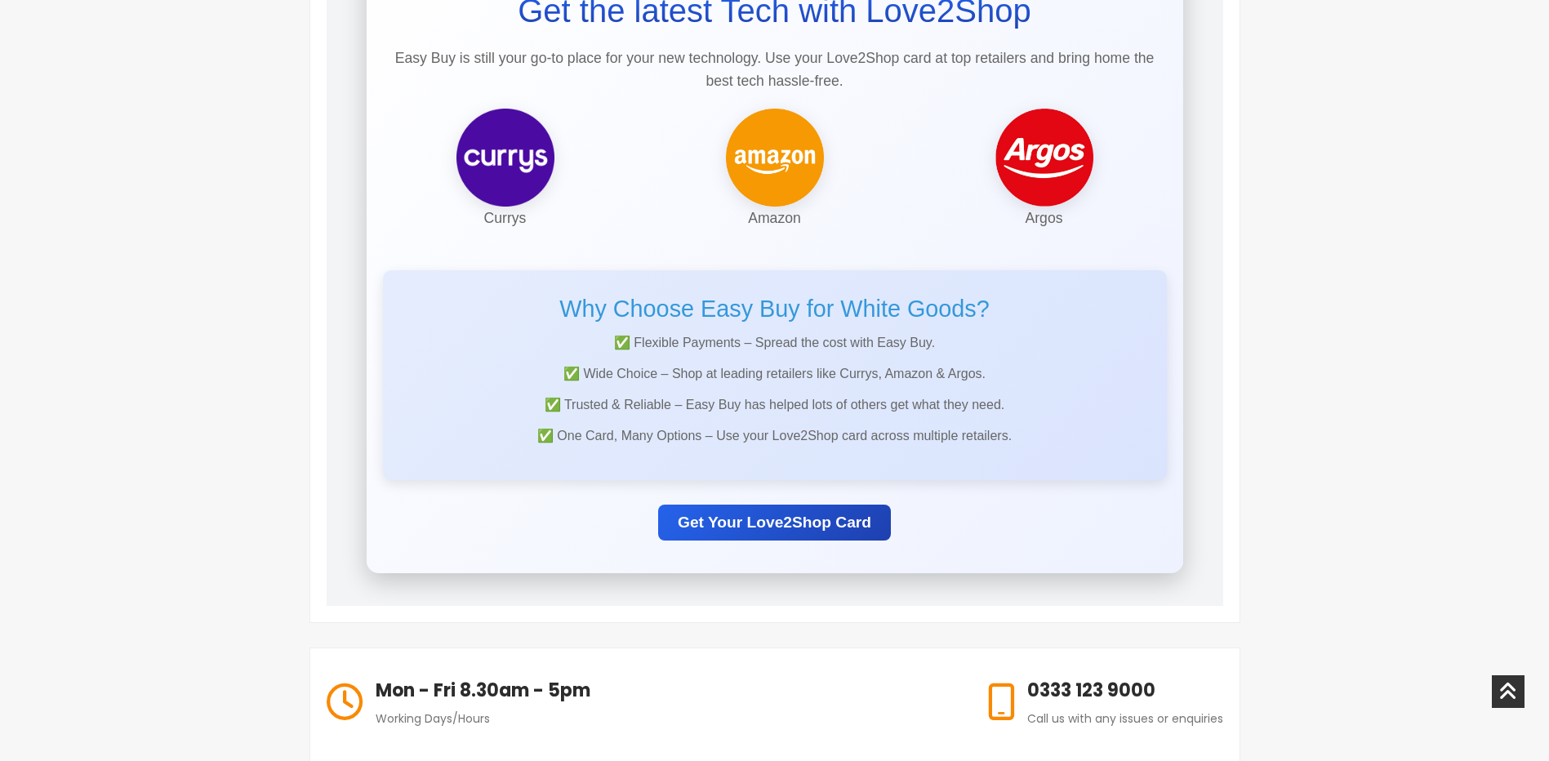
scroll to position [0, 0]
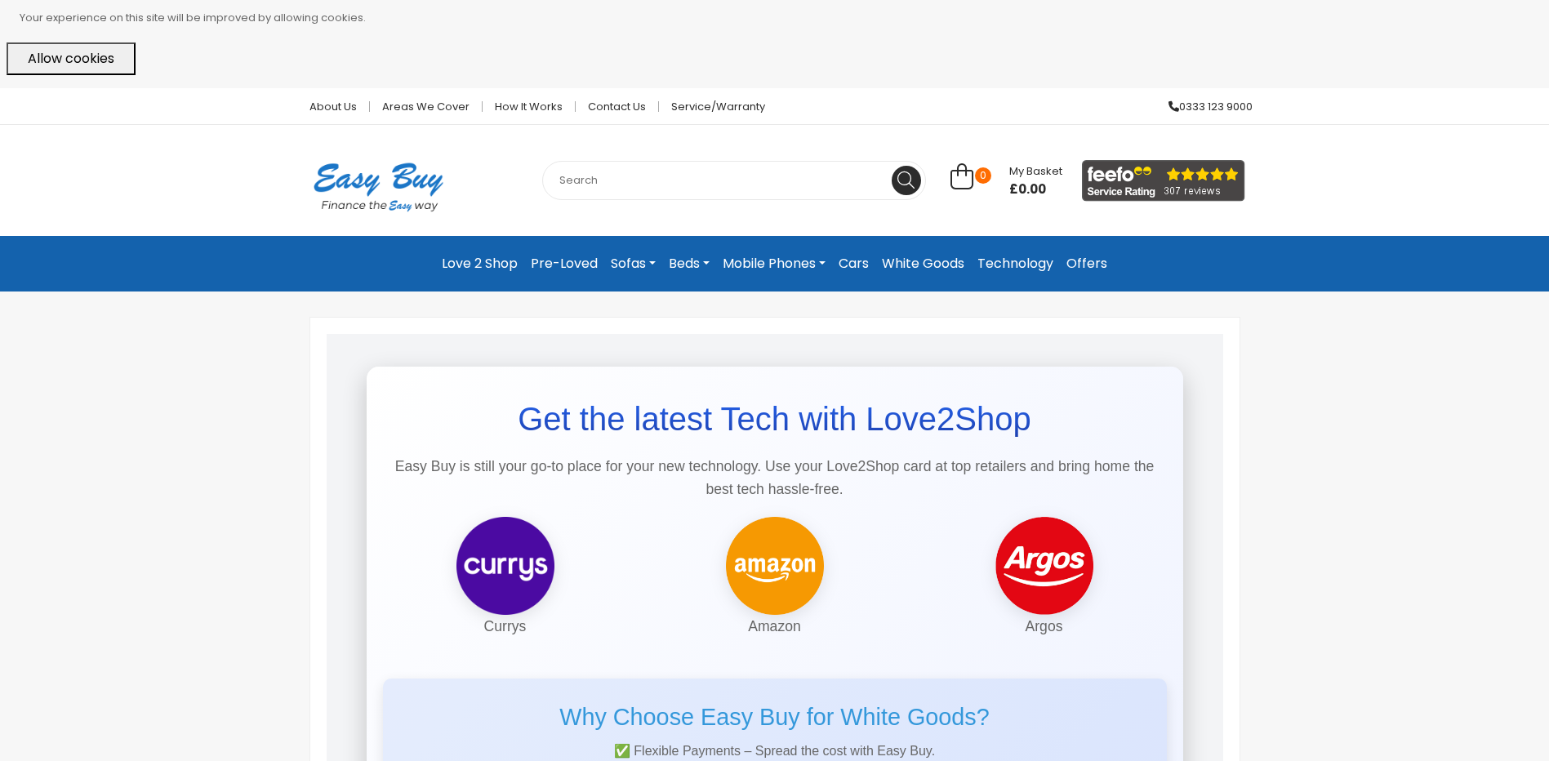
click at [701, 265] on link "Beds" at bounding box center [689, 263] width 54 height 29
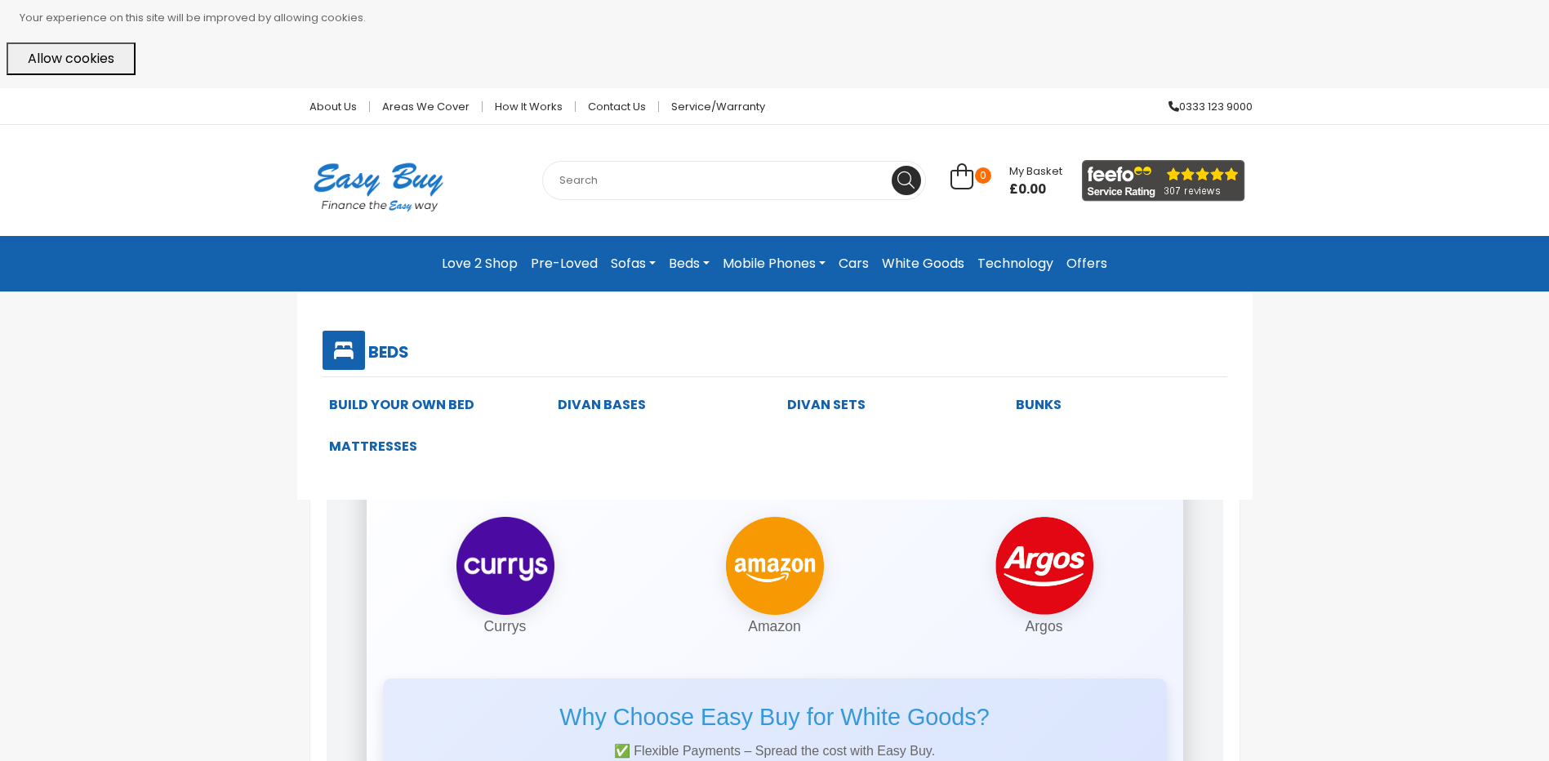
click at [935, 258] on link "White Goods" at bounding box center [923, 263] width 96 height 29
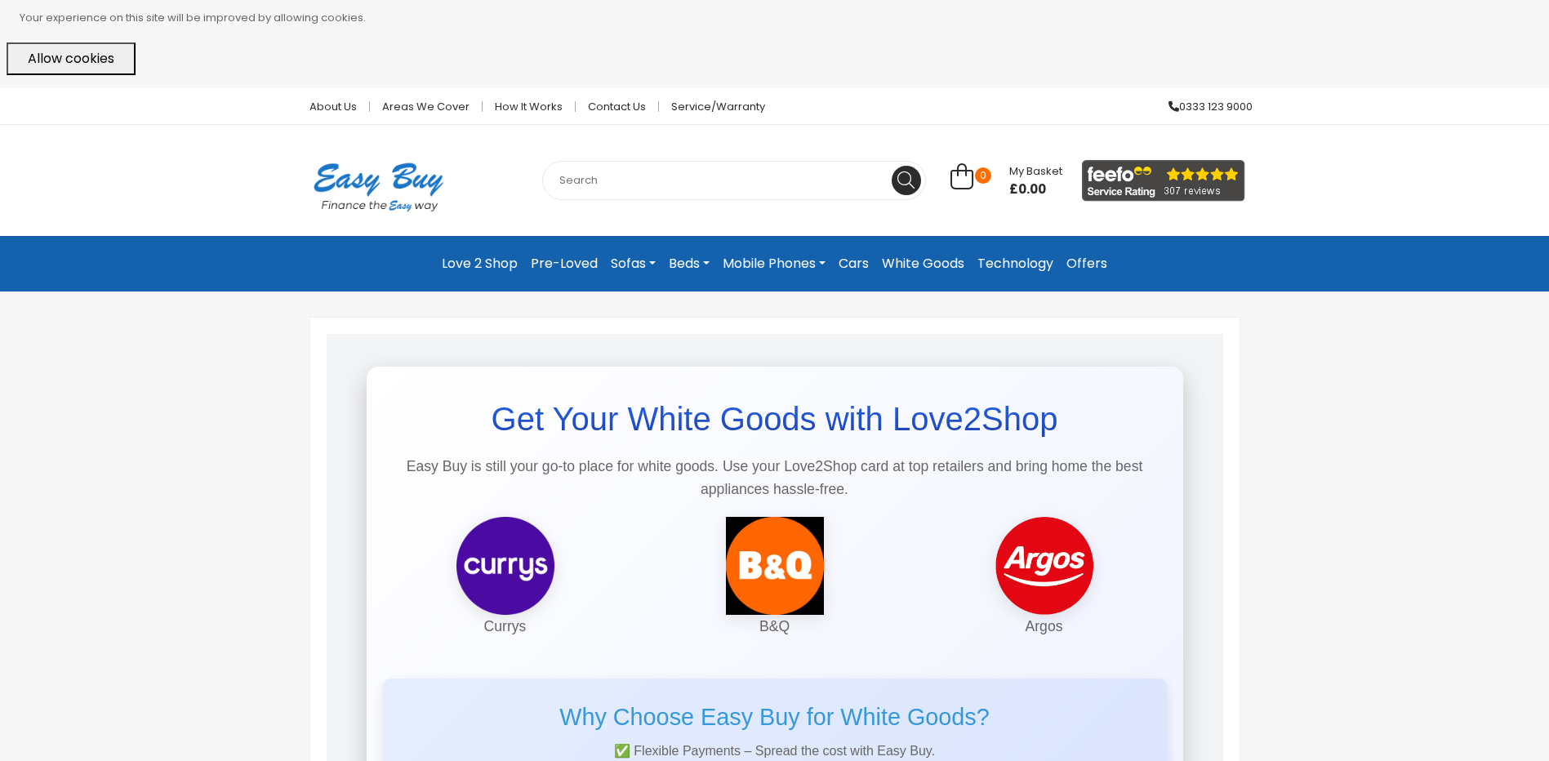
click at [549, 262] on link "Pre-Loved" at bounding box center [564, 263] width 80 height 29
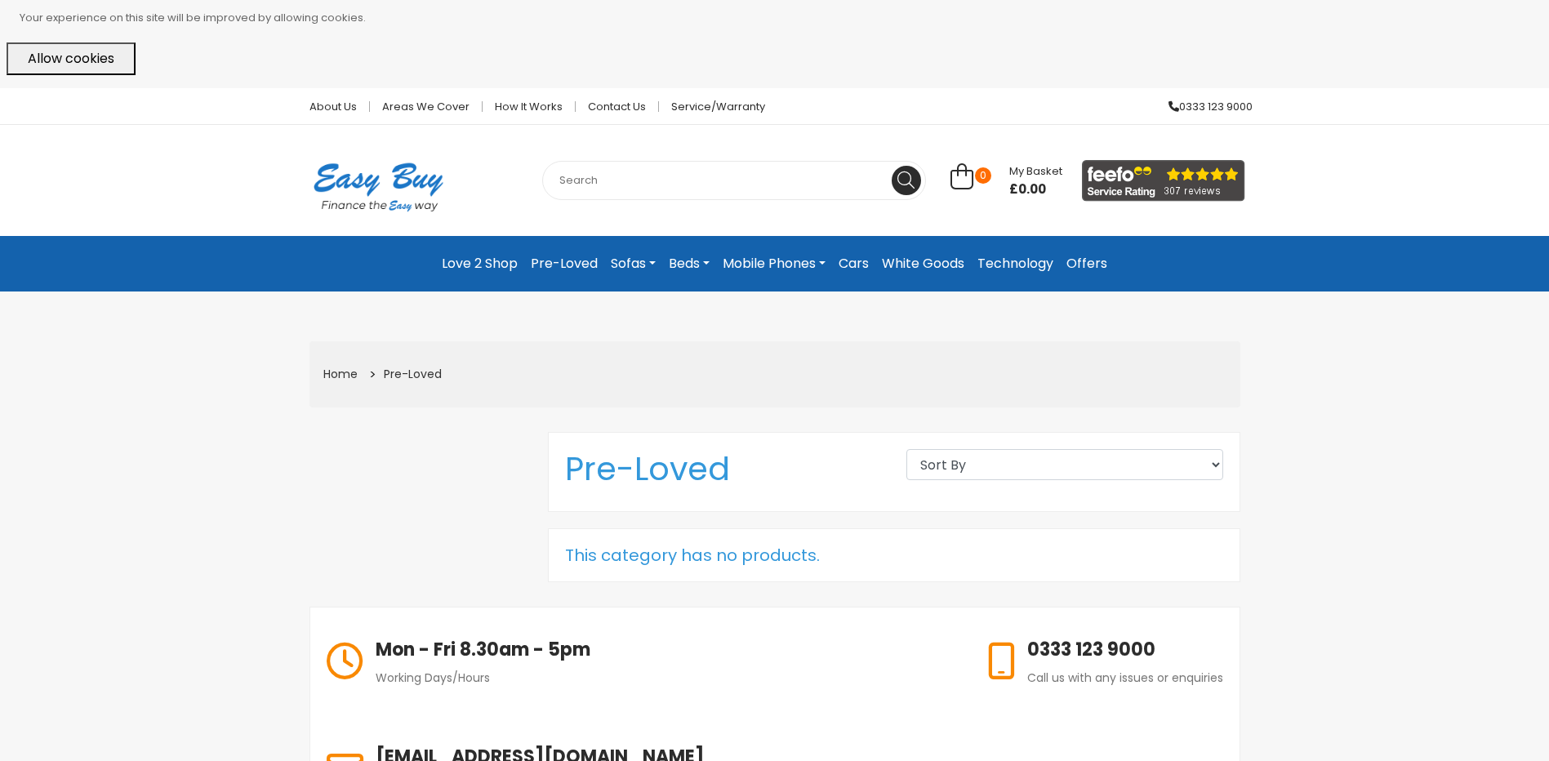
click at [638, 260] on link "Sofas" at bounding box center [633, 263] width 58 height 29
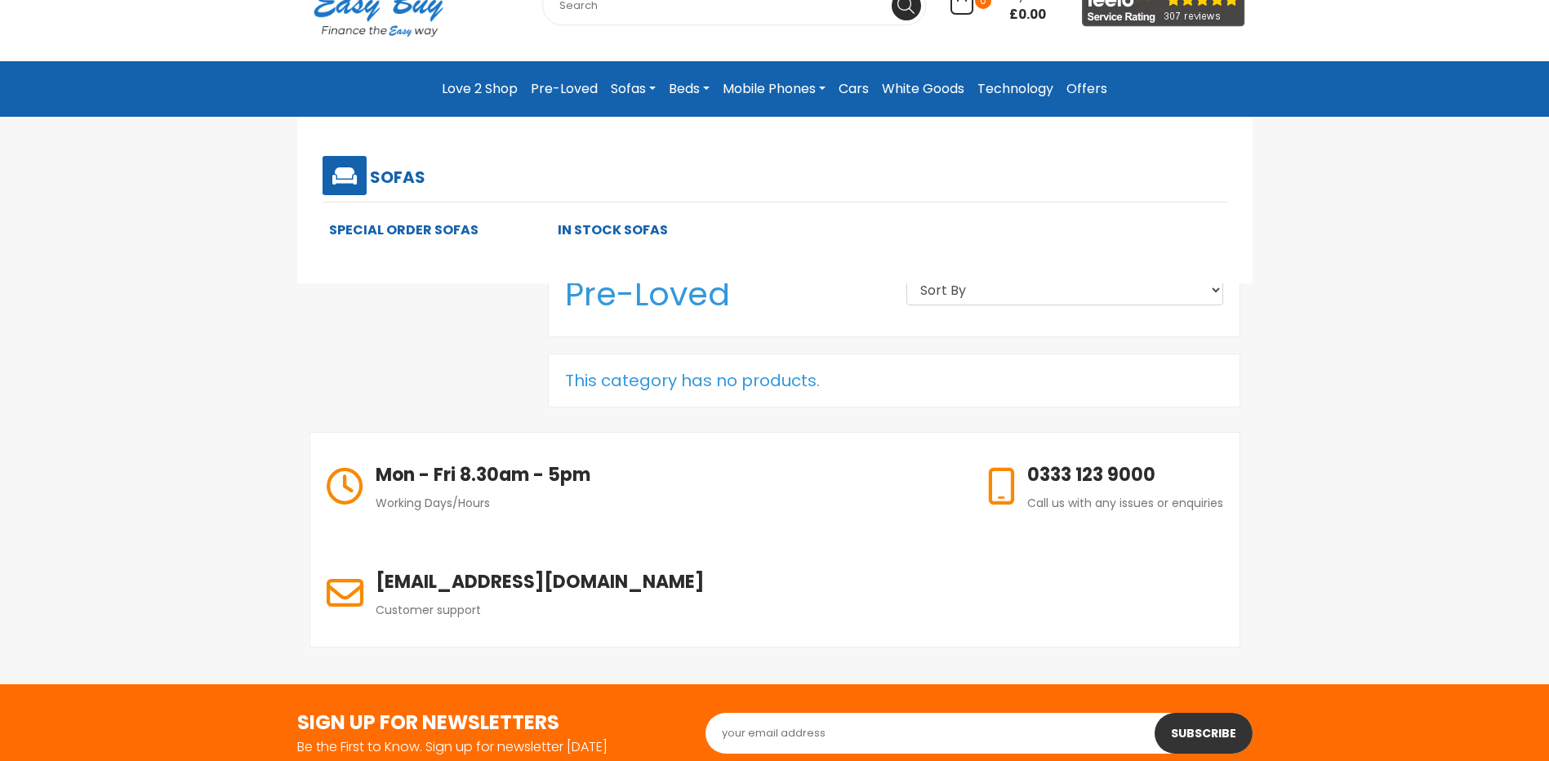
scroll to position [245, 0]
